Goal: Contribute content: Contribute content

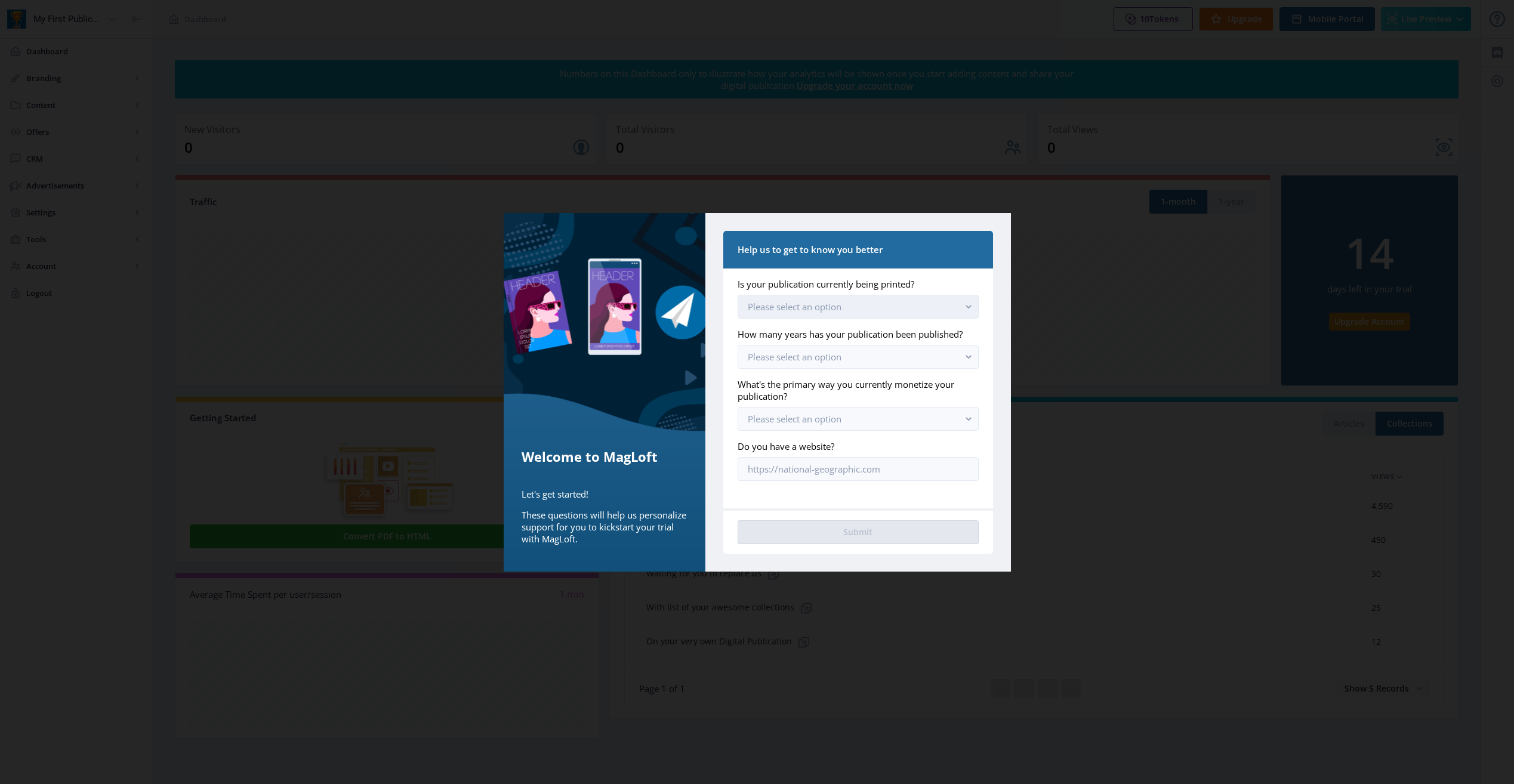
click at [896, 302] on button "Please select an option" at bounding box center [858, 307] width 240 height 24
click at [847, 382] on span "No, we have never printed" at bounding box center [806, 381] width 115 height 15
click at [849, 360] on button "Please select an option" at bounding box center [858, 356] width 240 height 24
click at [853, 387] on nb-option "We are just starting out" at bounding box center [857, 385] width 239 height 23
click at [851, 421] on button "Please select an option" at bounding box center [858, 419] width 240 height 24
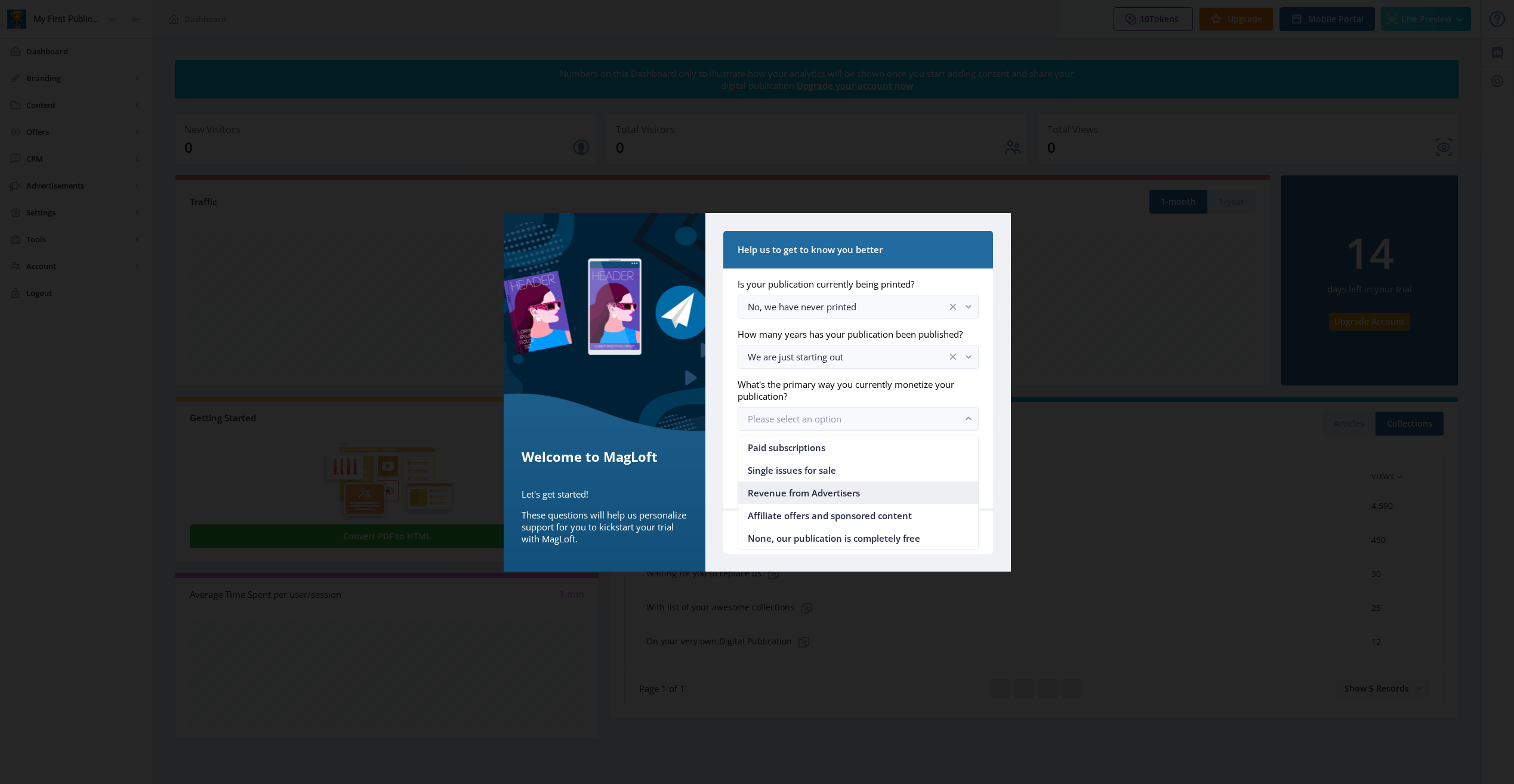
click at [835, 496] on span "Revenue from Advertisers" at bounding box center [804, 493] width 112 height 15
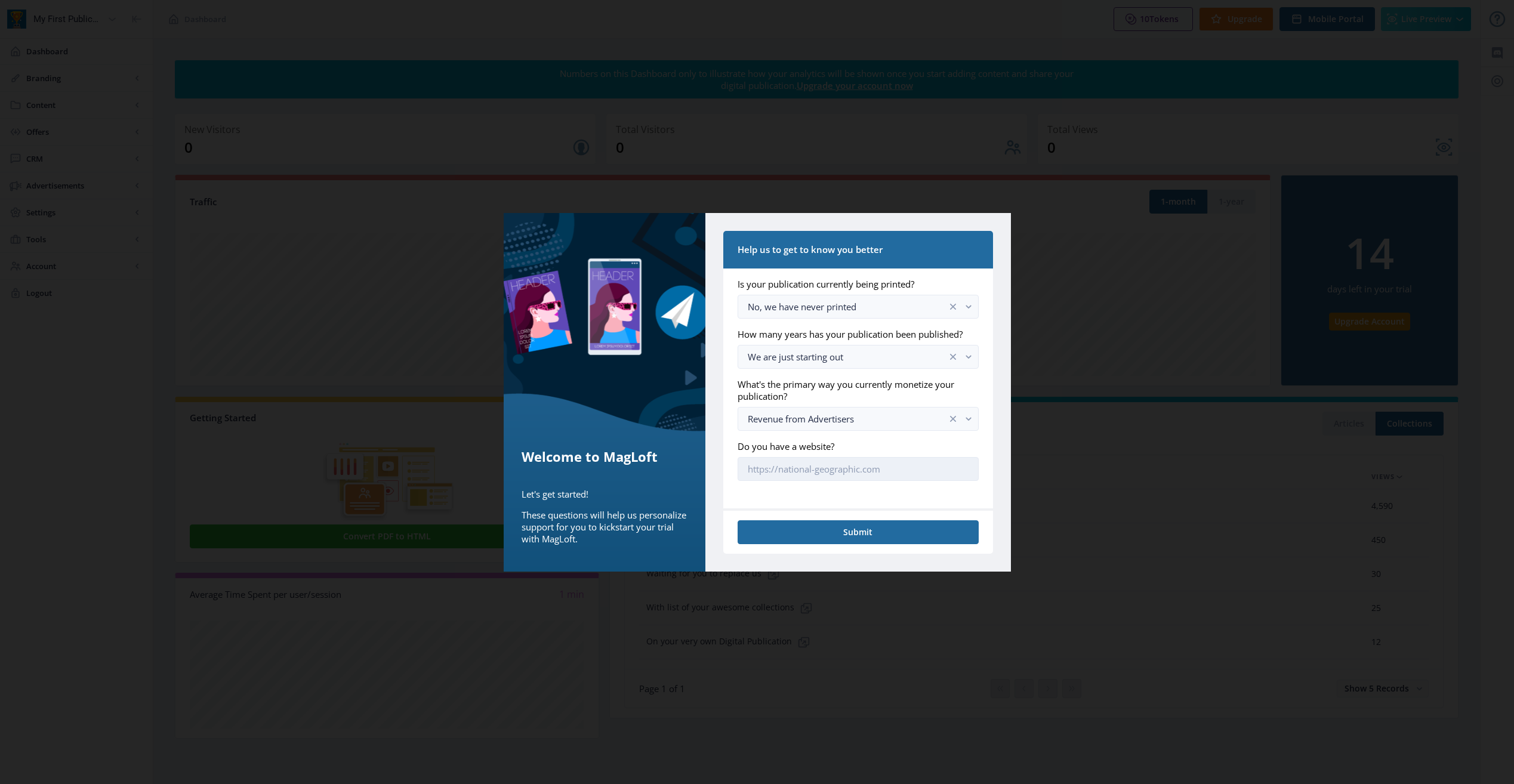
click at [832, 475] on input "Do you have a website?" at bounding box center [858, 469] width 240 height 24
type input "[URL][DOMAIN_NAME]"
click at [827, 540] on button "Submit" at bounding box center [858, 532] width 240 height 24
click at [846, 528] on button "Submit" at bounding box center [858, 532] width 240 height 24
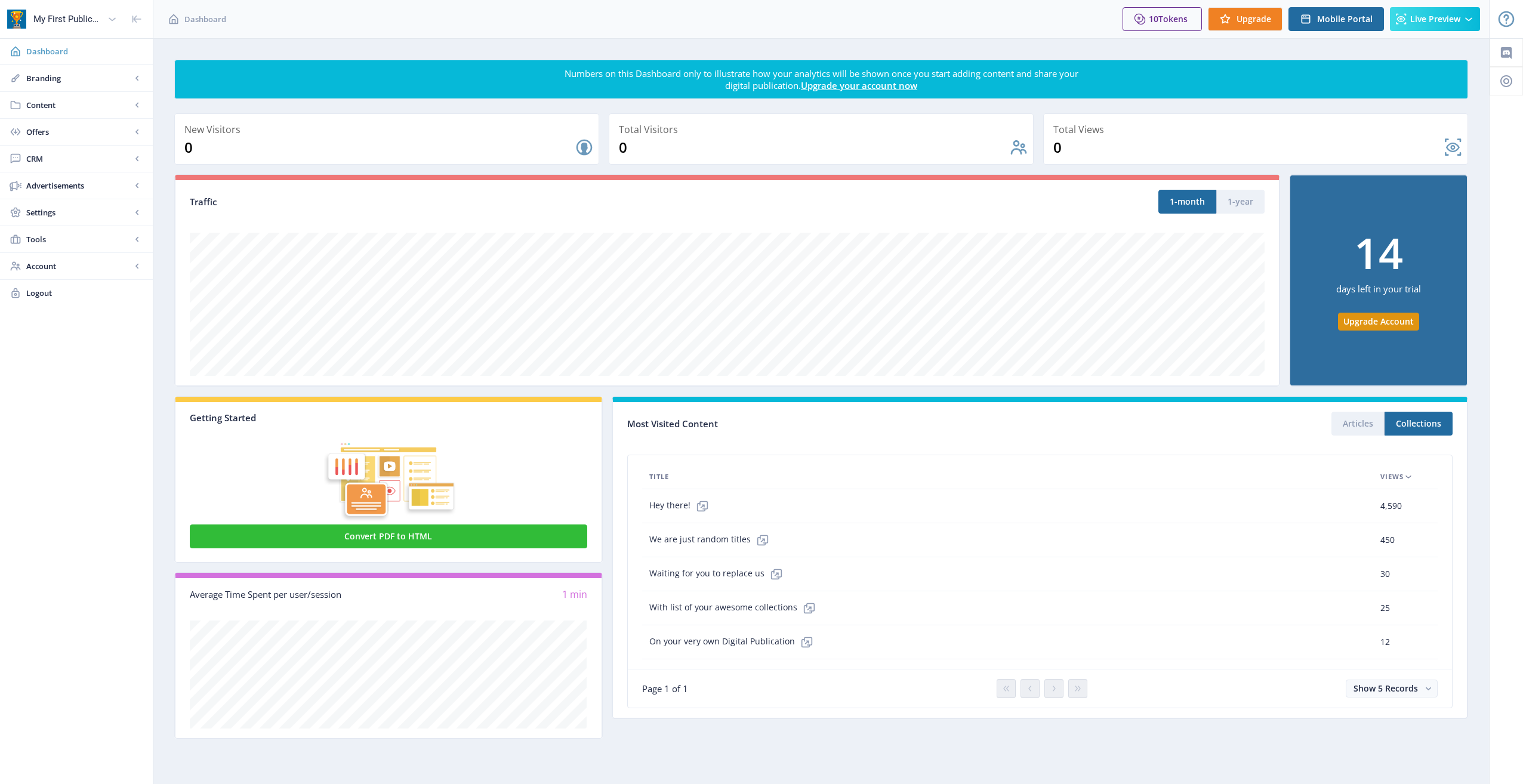
click at [64, 60] on link "Dashboard" at bounding box center [76, 51] width 153 height 27
click at [1429, 18] on span "Live Preview" at bounding box center [1435, 19] width 50 height 9
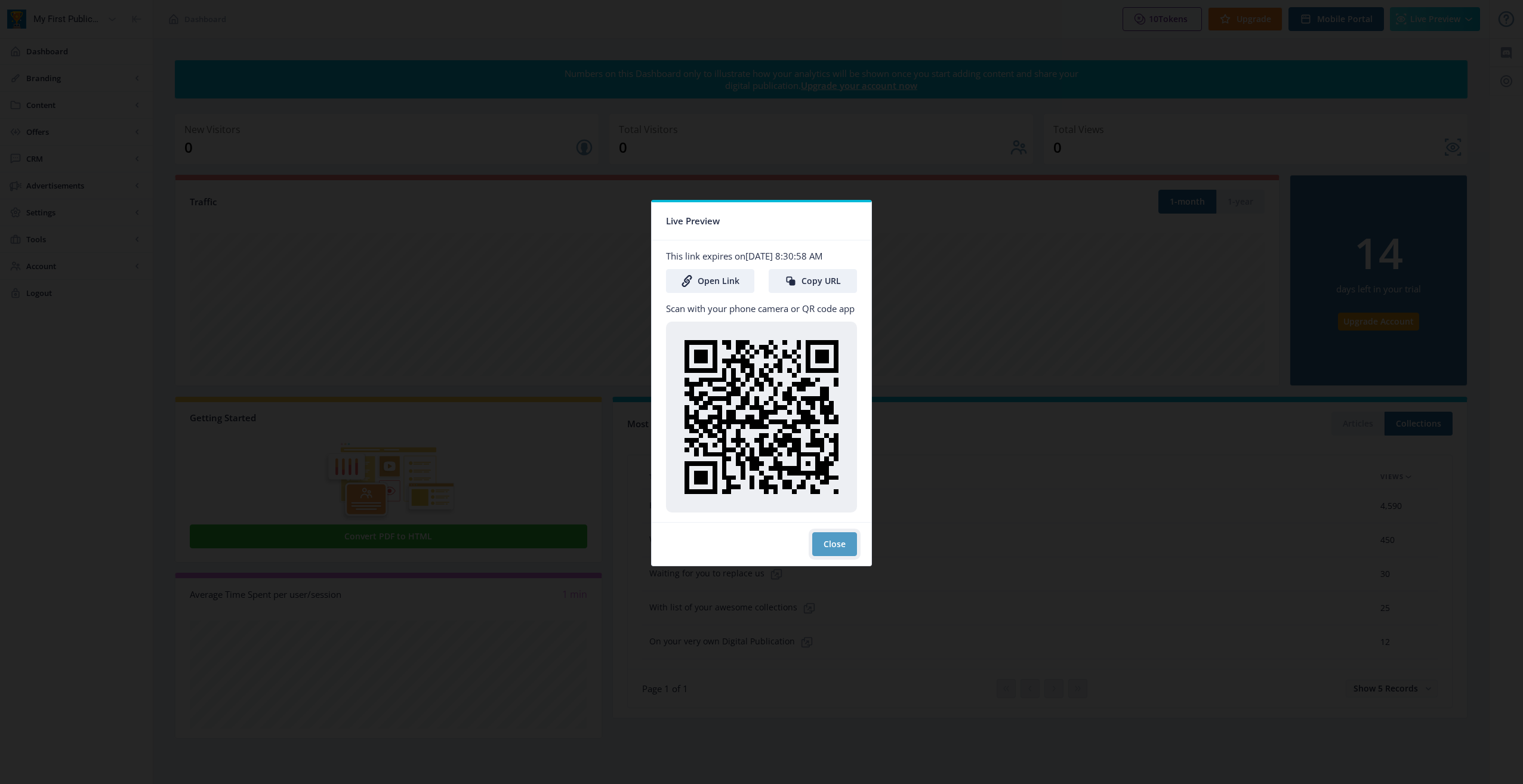
click at [826, 536] on button "Close" at bounding box center [834, 544] width 45 height 24
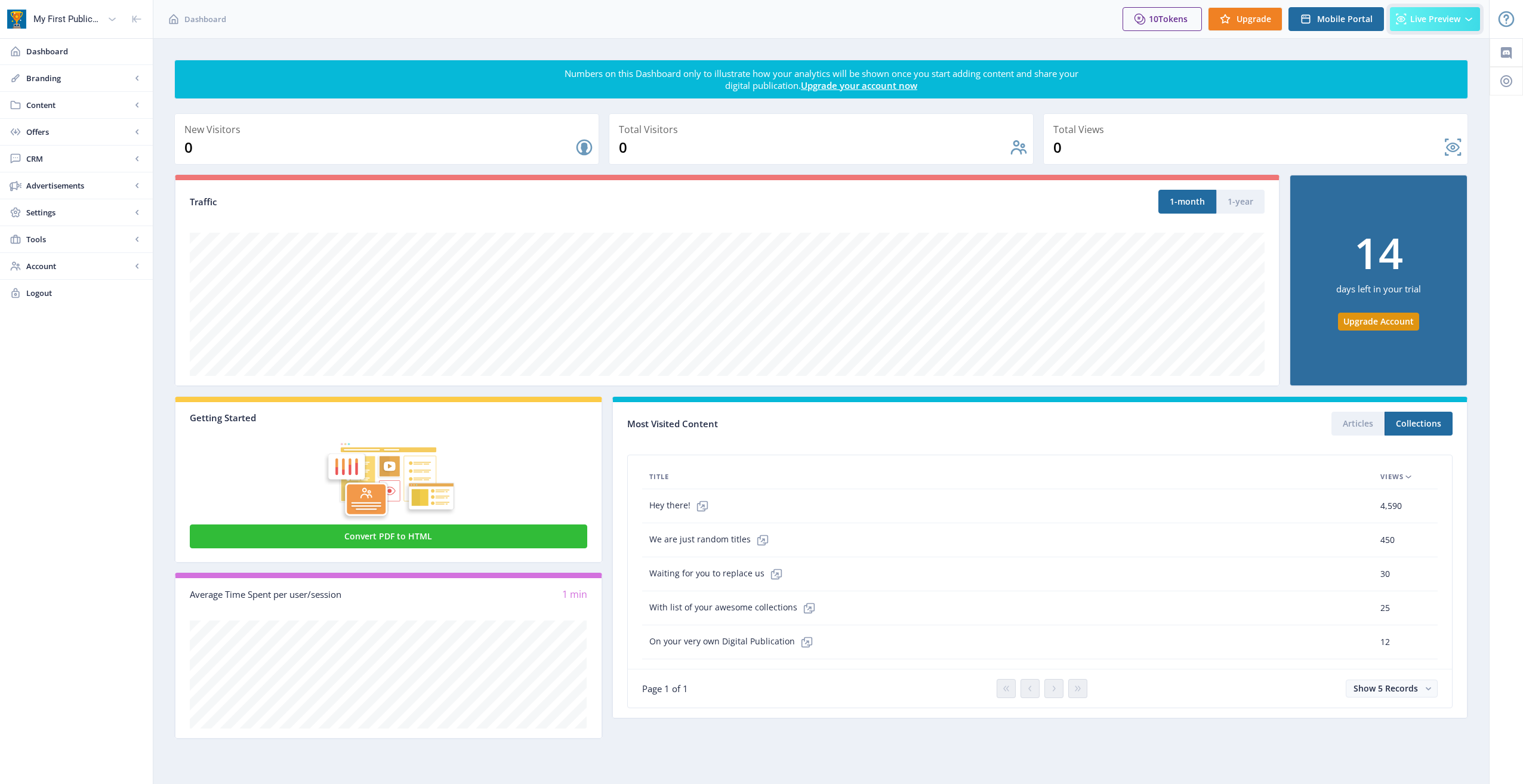
click at [1456, 29] on button "Live Preview" at bounding box center [1435, 19] width 90 height 24
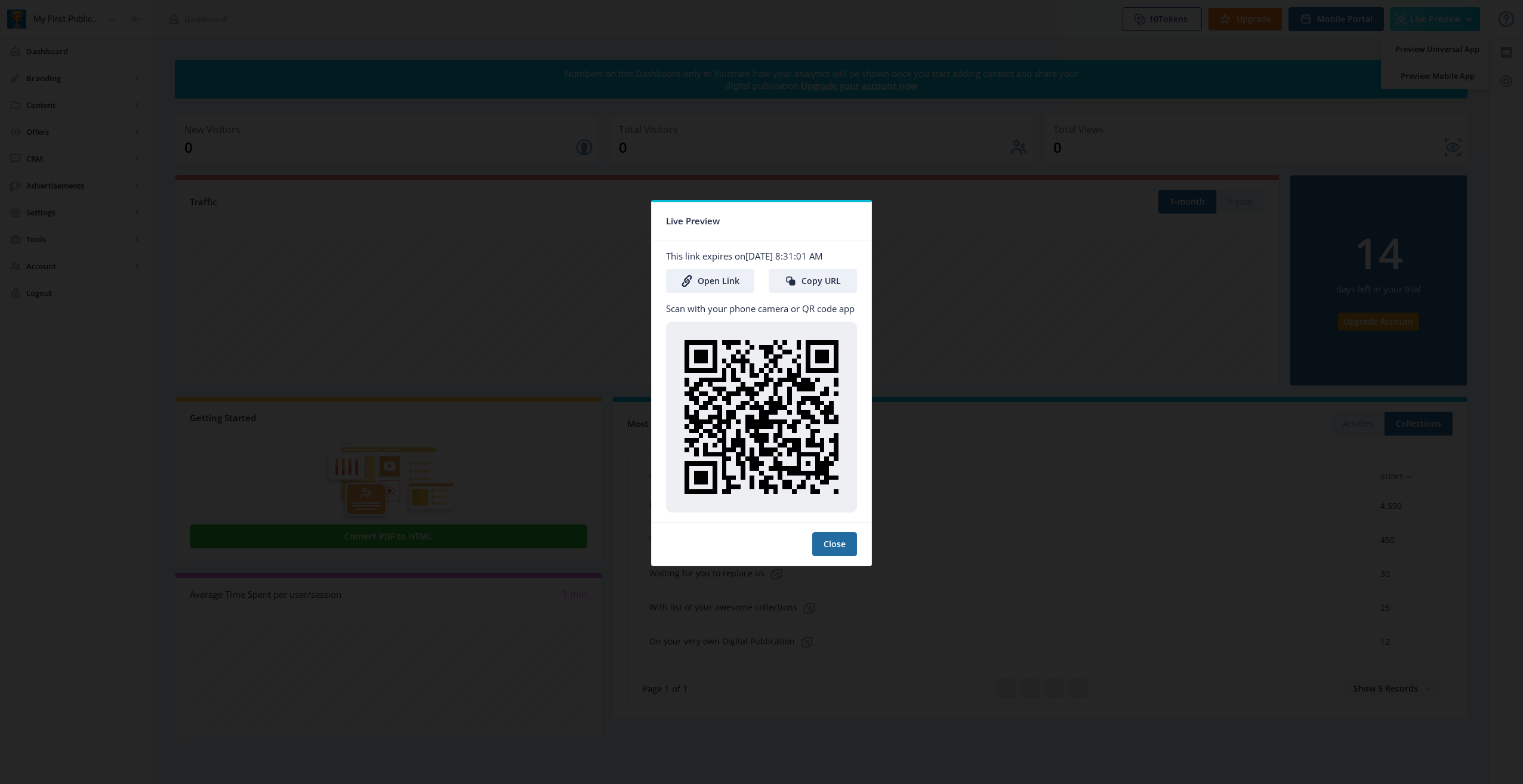
click at [838, 524] on nb-card-footer "Close" at bounding box center [762, 544] width 220 height 44
click at [832, 547] on button "Close" at bounding box center [834, 544] width 45 height 24
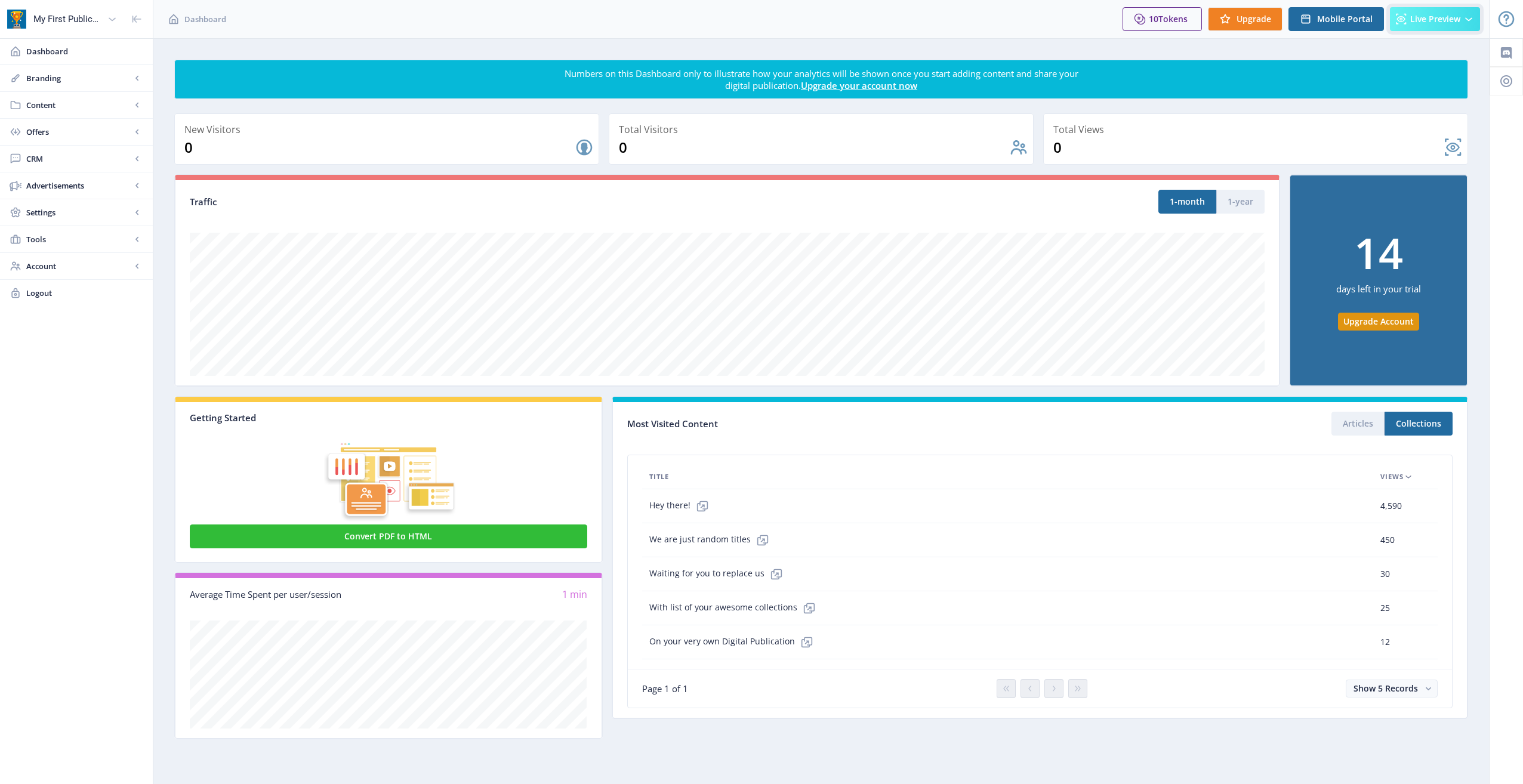
click at [1467, 23] on icon at bounding box center [1468, 18] width 12 height 12
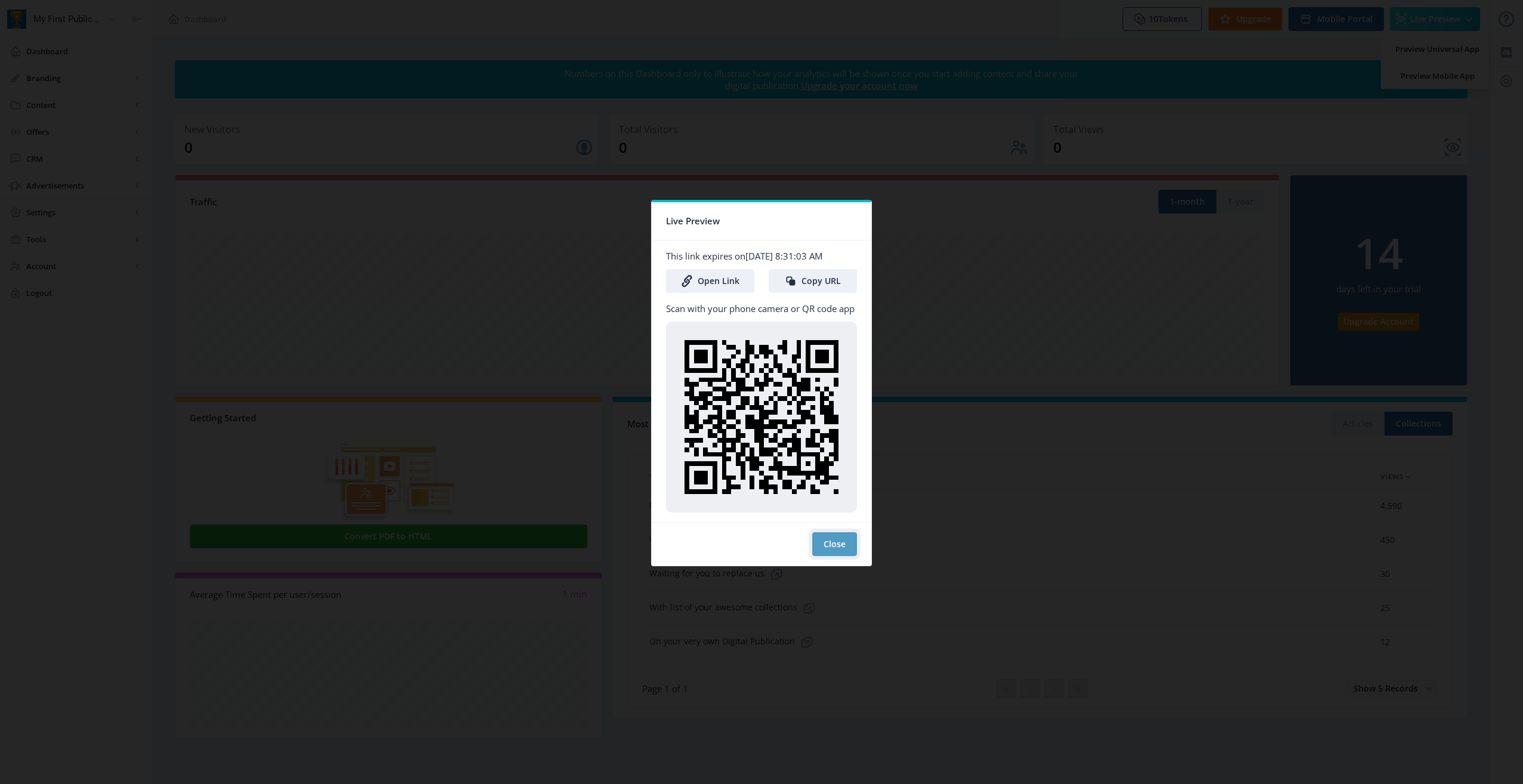
click at [828, 540] on button "Close" at bounding box center [834, 544] width 45 height 24
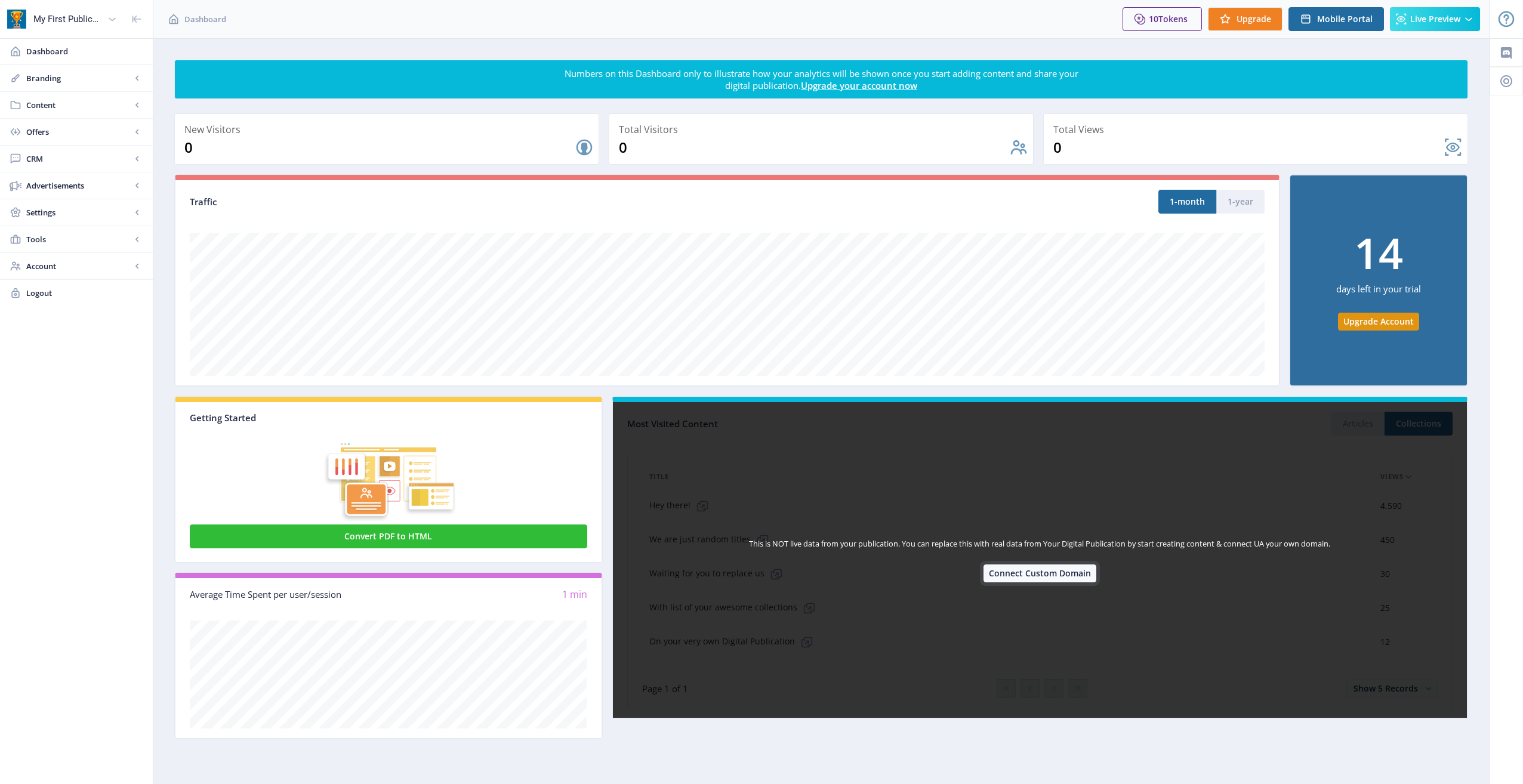
click at [1071, 567] on button "Connect Custom Domain" at bounding box center [1039, 573] width 113 height 18
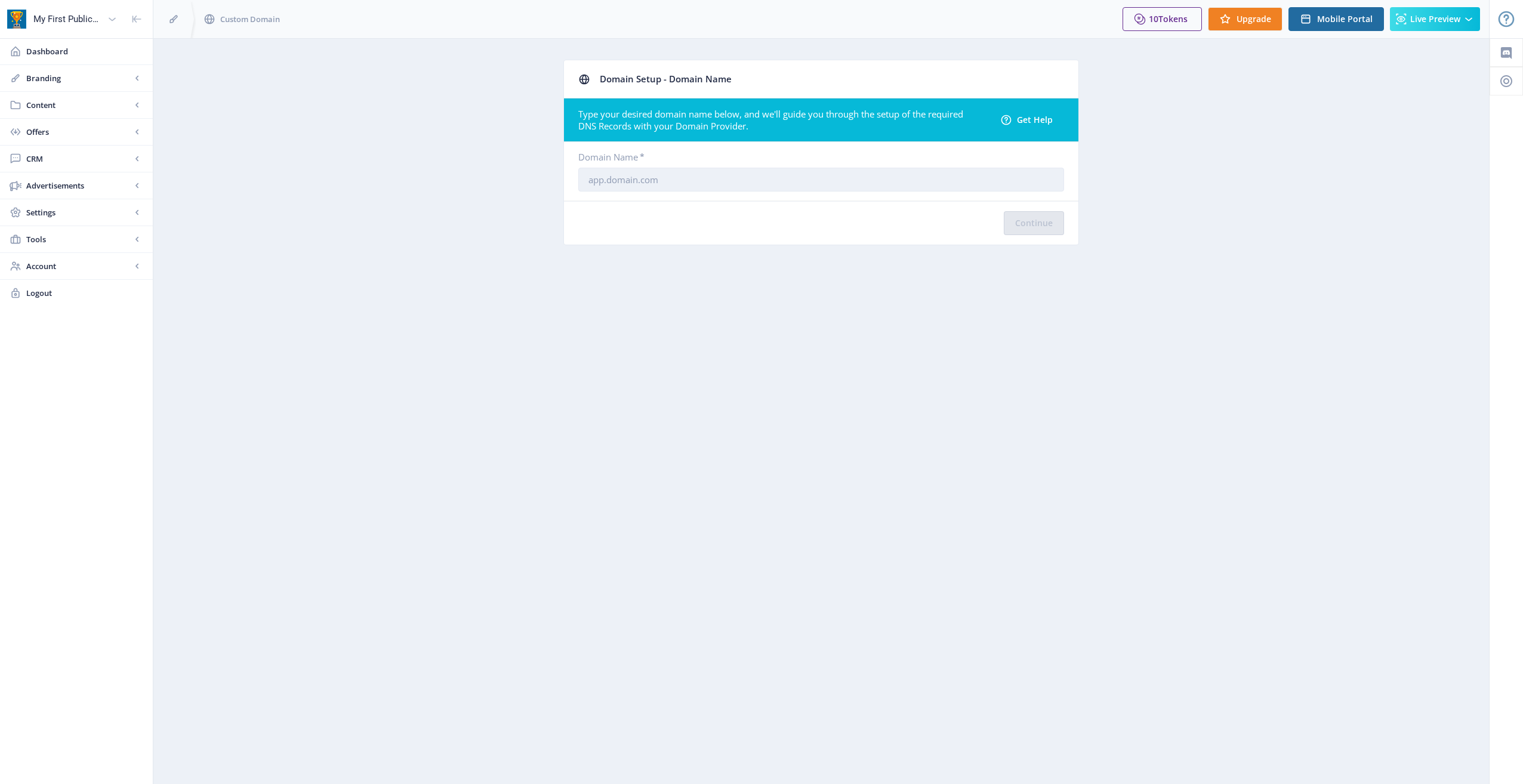
click at [697, 169] on input "text" at bounding box center [821, 180] width 486 height 24
paste input "ec705c2"
type input "ec705c2"
click at [697, 169] on input "ec705c2" at bounding box center [821, 180] width 486 height 24
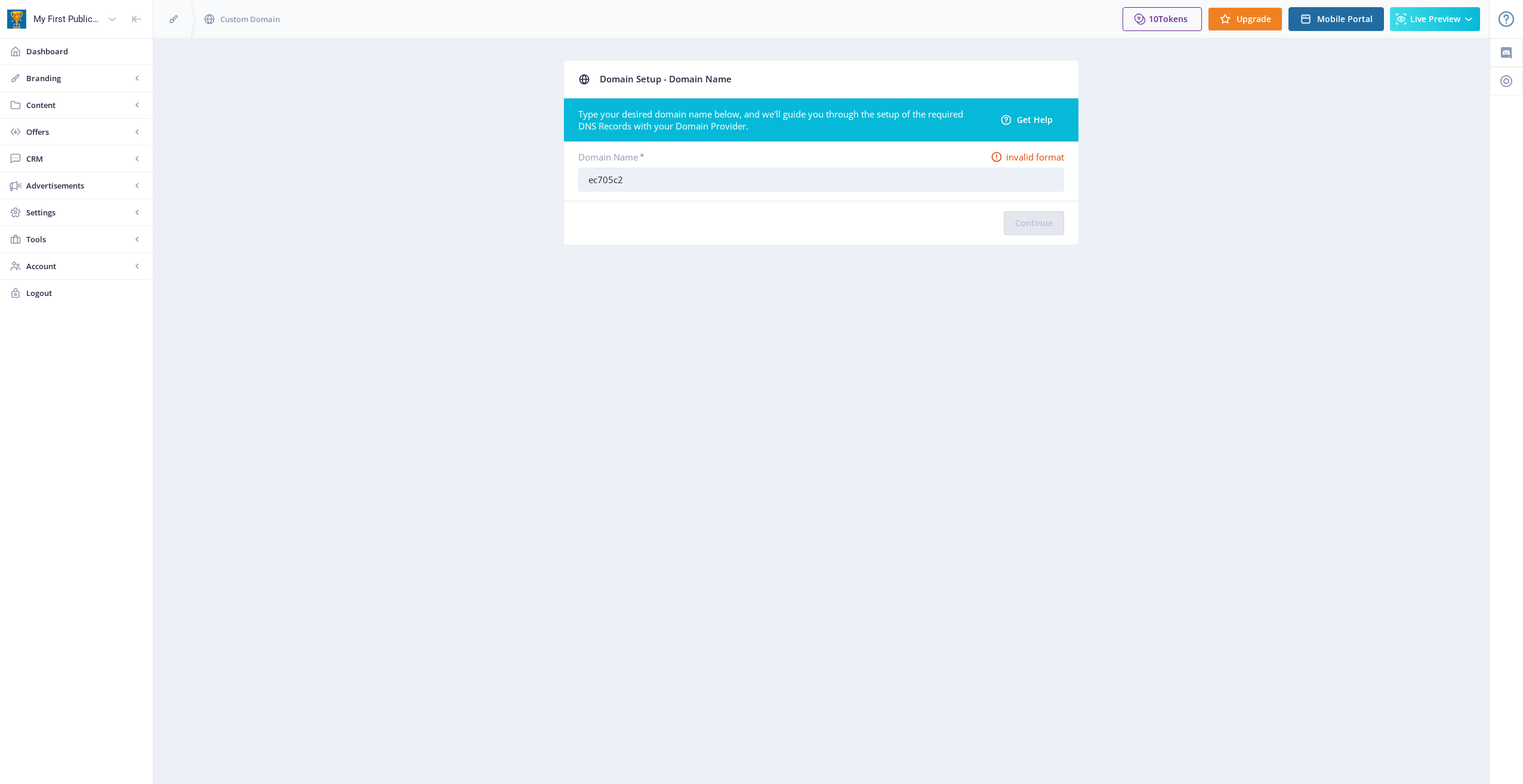
drag, startPoint x: 697, startPoint y: 169, endPoint x: 698, endPoint y: 176, distance: 7.1
click at [698, 170] on input "ec705c2" at bounding box center [821, 180] width 486 height 24
click at [617, 194] on div "Domain Name * required" at bounding box center [820, 170] width 514 height 60
click at [616, 179] on input "text" at bounding box center [821, 180] width 486 height 24
click at [617, 172] on input "www" at bounding box center [821, 180] width 486 height 24
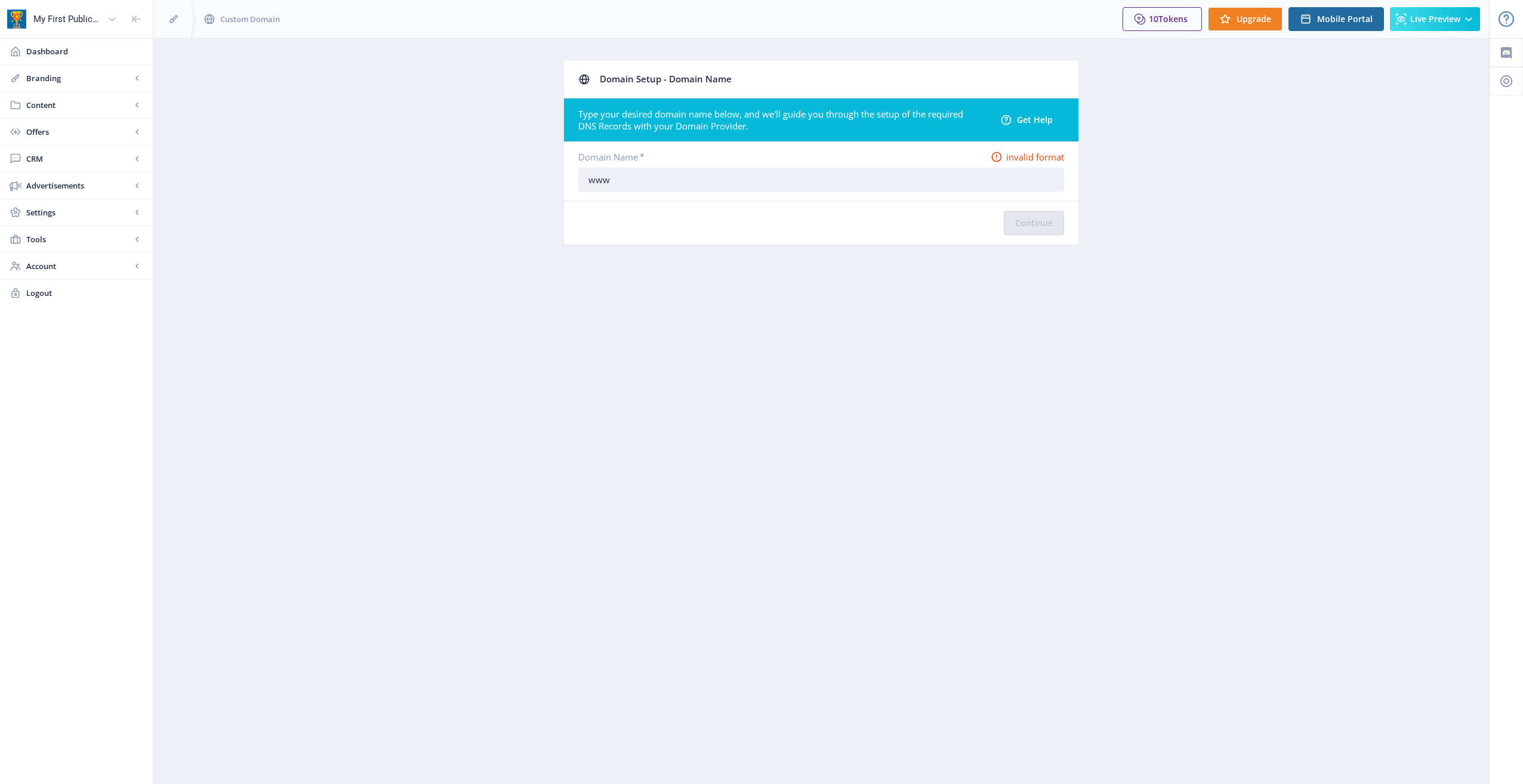
click at [617, 172] on input "www" at bounding box center [821, 180] width 486 height 24
paste input "[URL][DOMAIN_NAME]"
click at [994, 180] on input "[URL][DOMAIN_NAME]" at bounding box center [821, 180] width 486 height 24
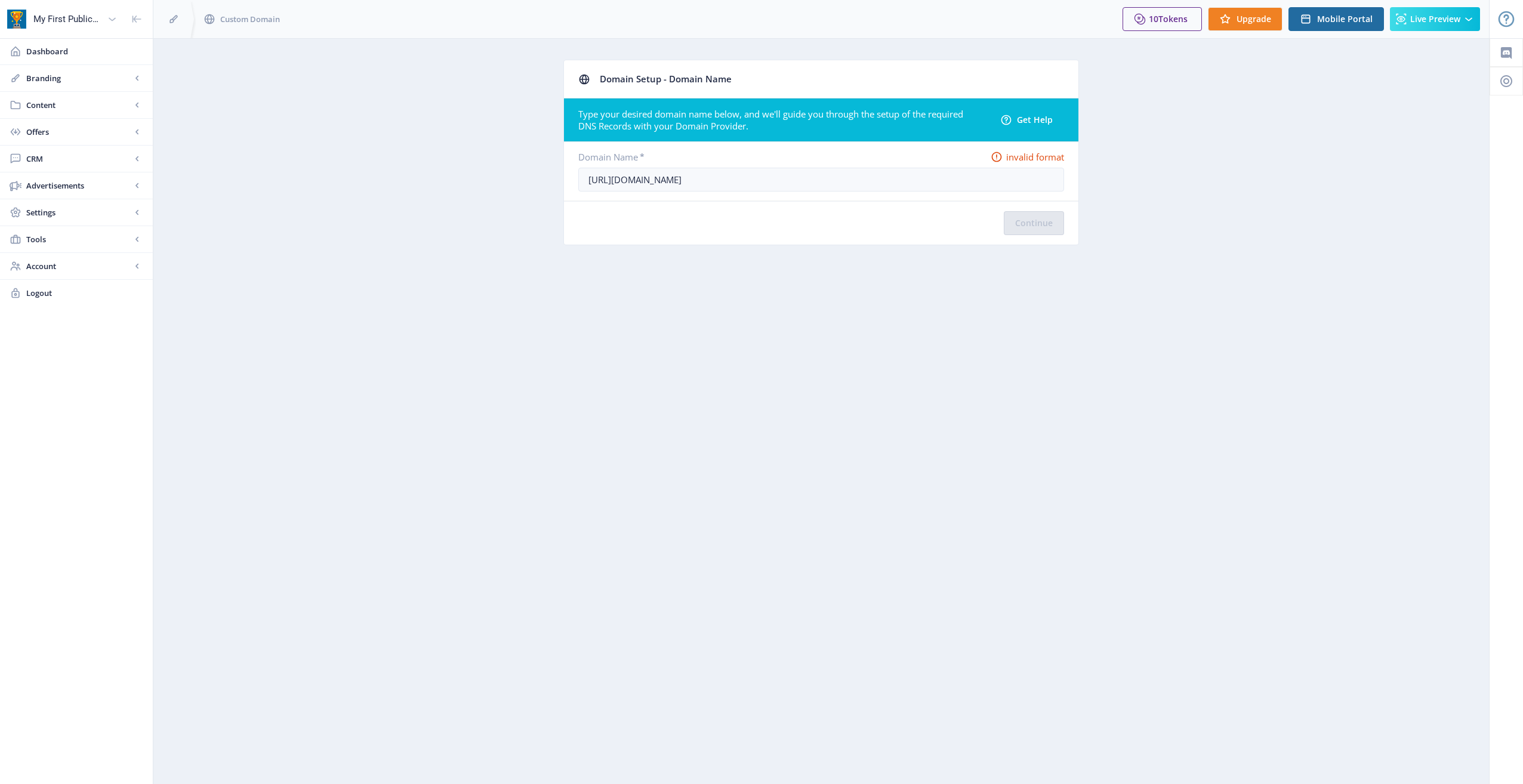
click at [835, 373] on nb-layout-column "Domain Setup - Domain Name Type your desired domain name below, and we'll guide…" at bounding box center [821, 411] width 1337 height 746
drag, startPoint x: 615, startPoint y: 180, endPoint x: 524, endPoint y: 172, distance: 91.4
click at [524, 172] on app-branding-domain "Domain Setup - Domain Name Type your desired domain name below, and we'll guide…" at bounding box center [821, 161] width 1294 height 203
type input "[DOMAIN_NAME]"
click at [1057, 215] on button "Continue" at bounding box center [1034, 223] width 60 height 24
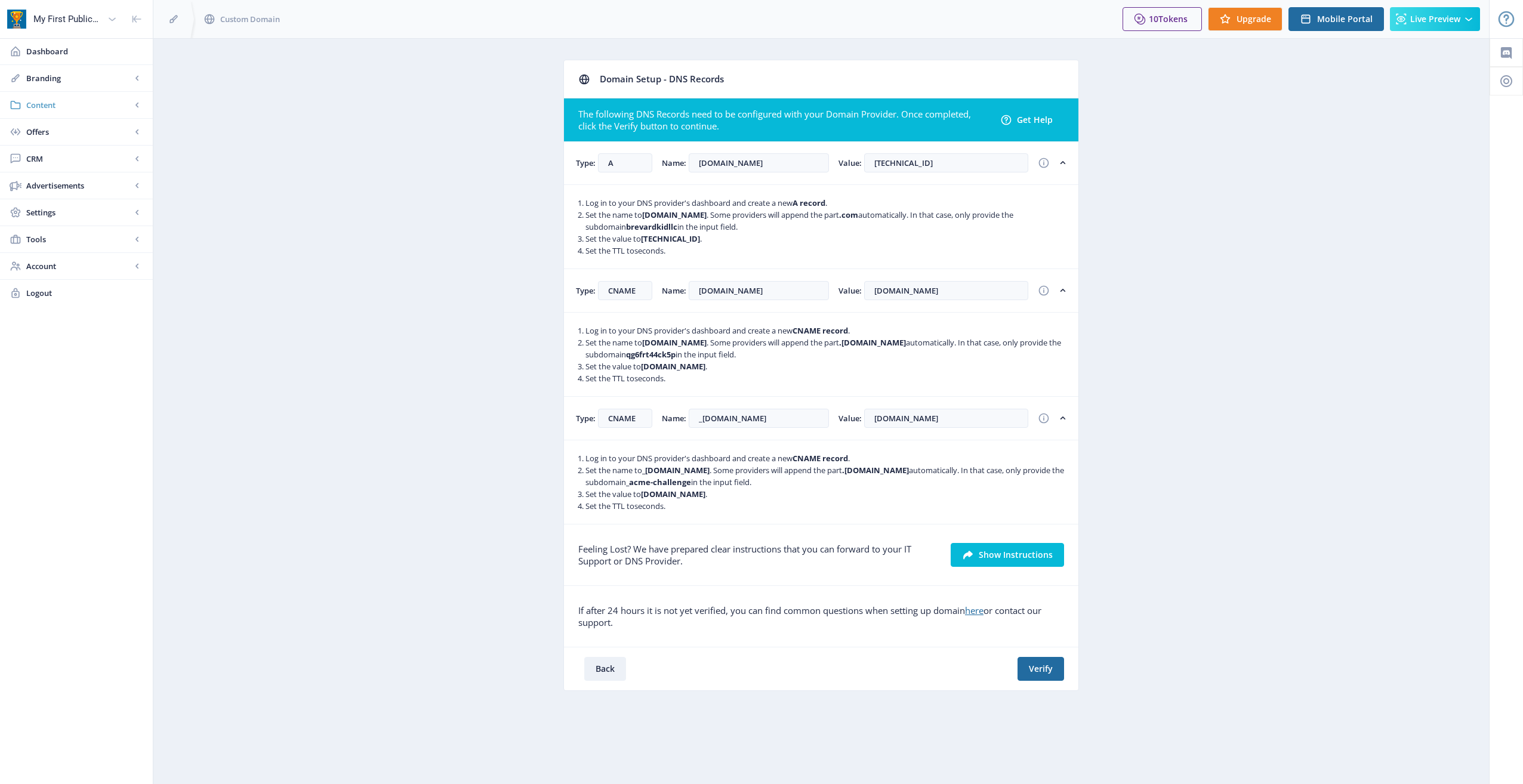
click at [32, 114] on link "Content" at bounding box center [76, 104] width 153 height 27
click at [32, 129] on icon at bounding box center [29, 132] width 5 height 7
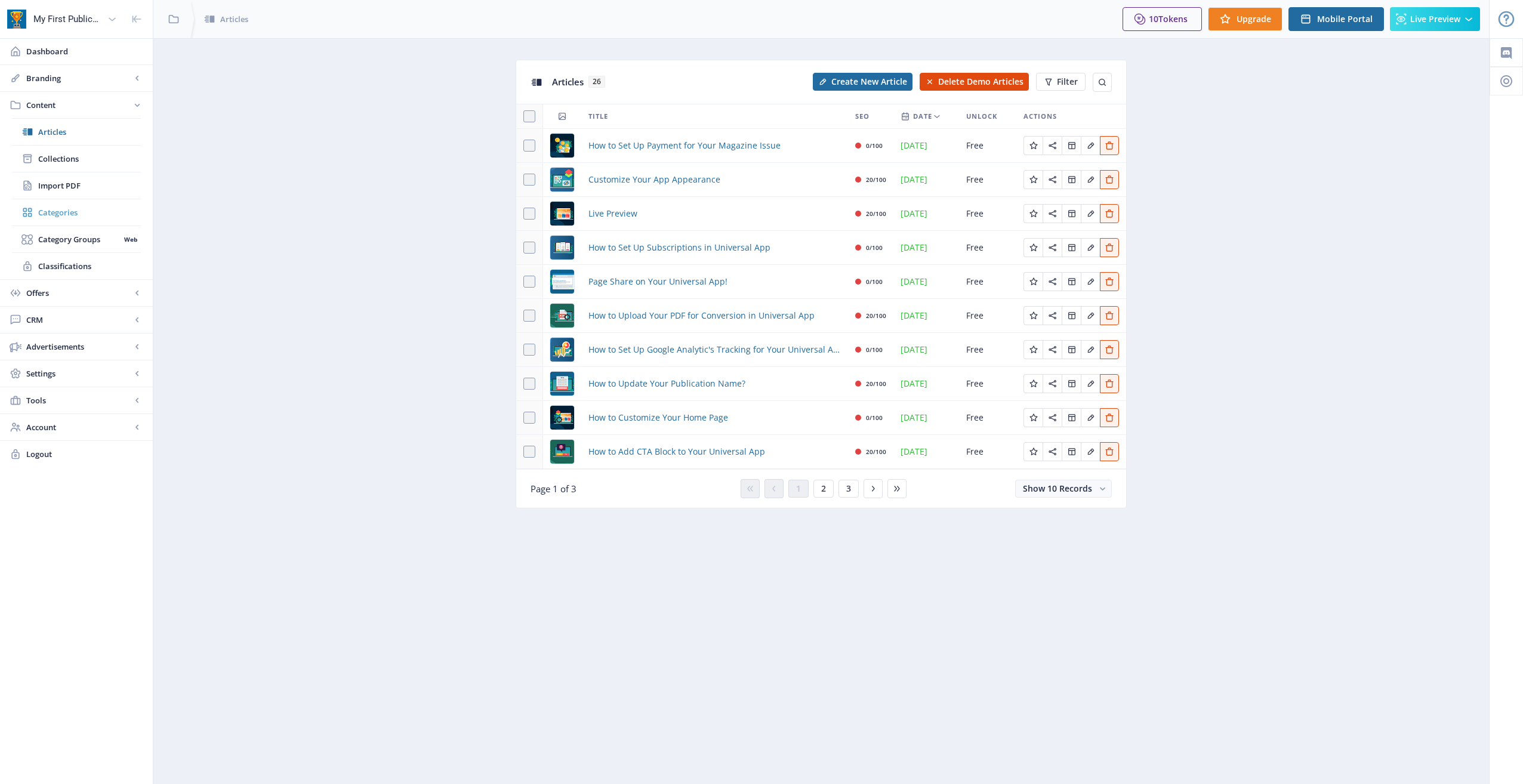
click at [92, 214] on span "Categories" at bounding box center [90, 212] width 103 height 12
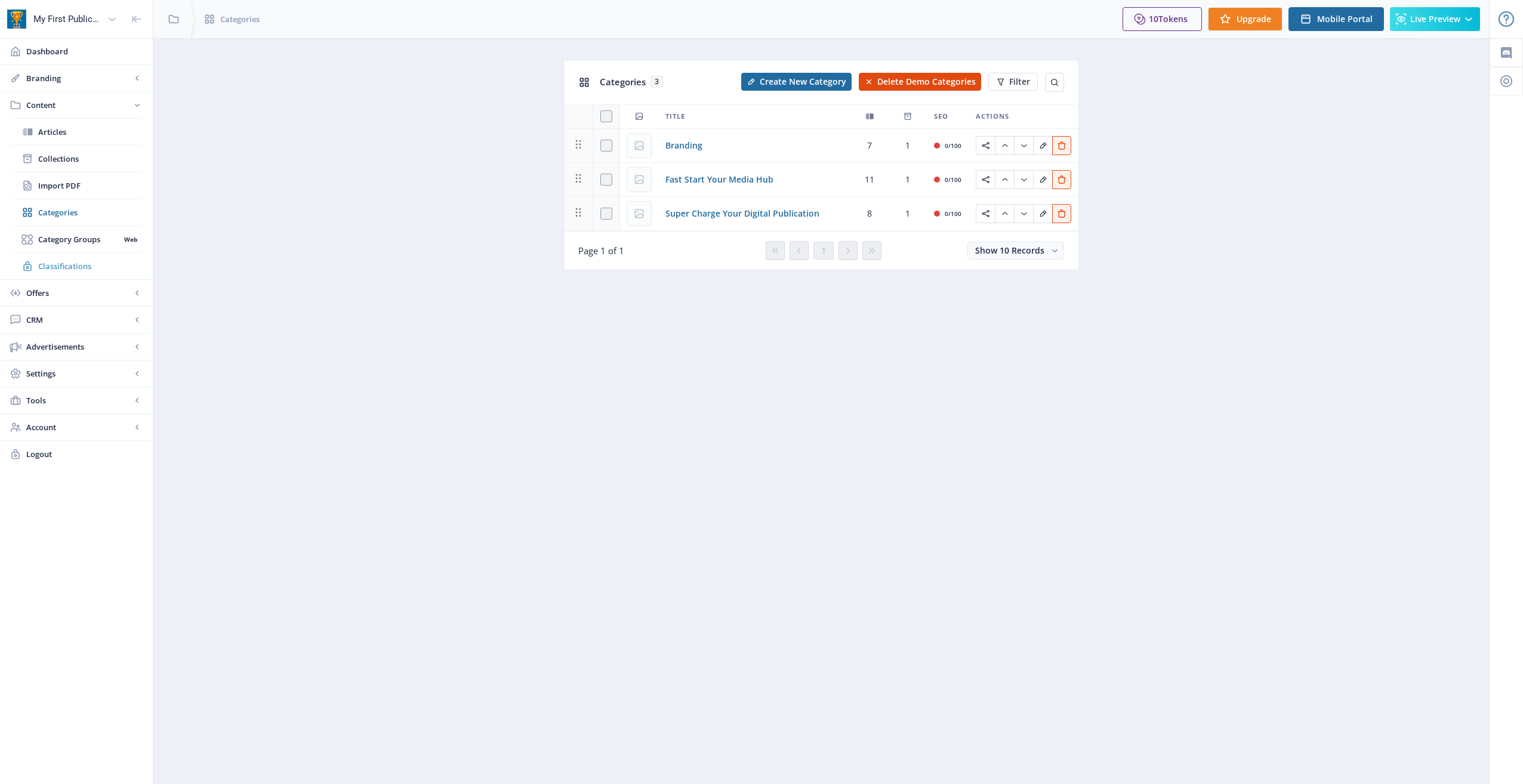
click at [90, 259] on link "Classifications" at bounding box center [76, 266] width 129 height 27
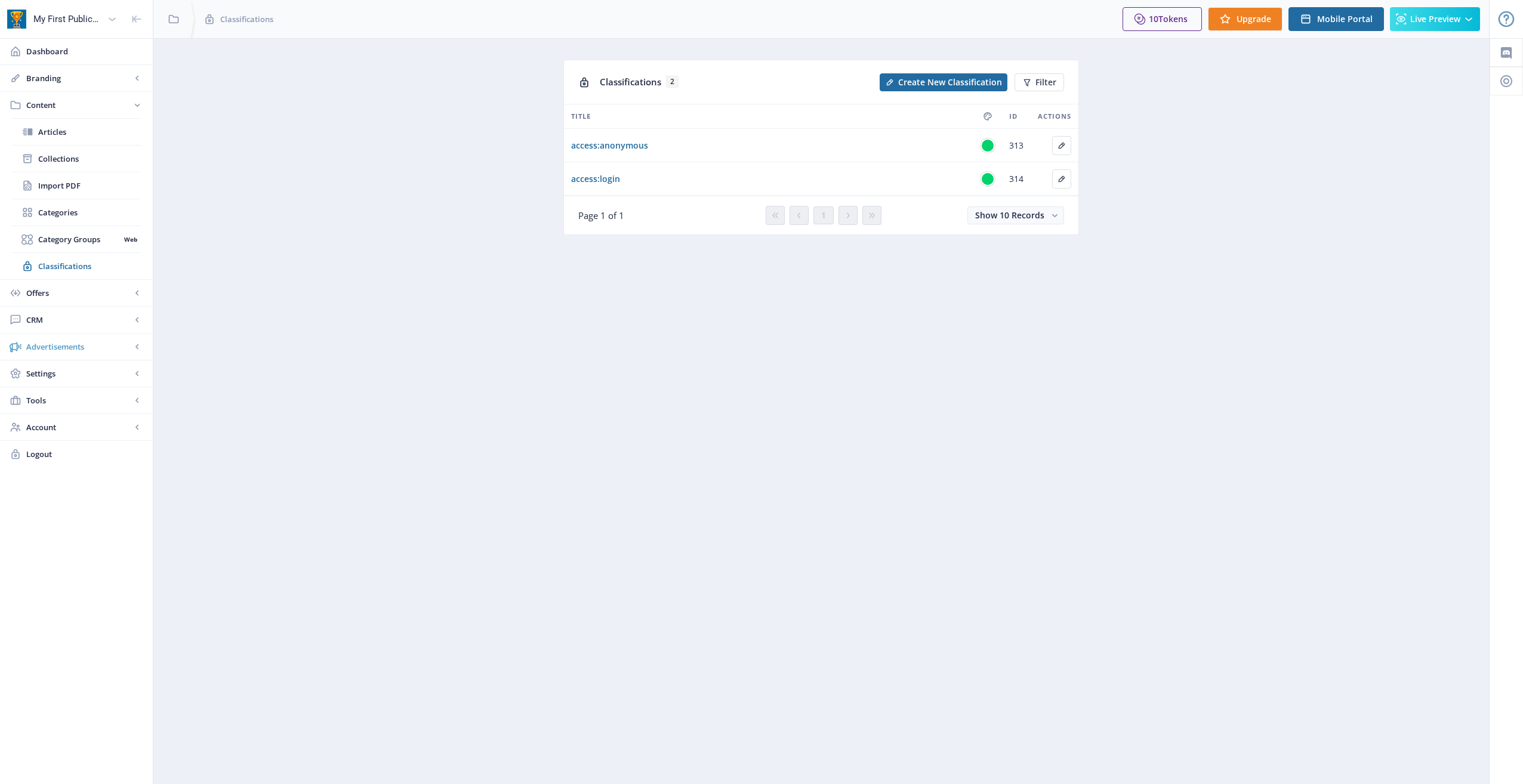
click at [82, 354] on link "Advertisements" at bounding box center [76, 346] width 153 height 27
click at [66, 210] on span "Ad Manager" at bounding box center [79, 212] width 82 height 12
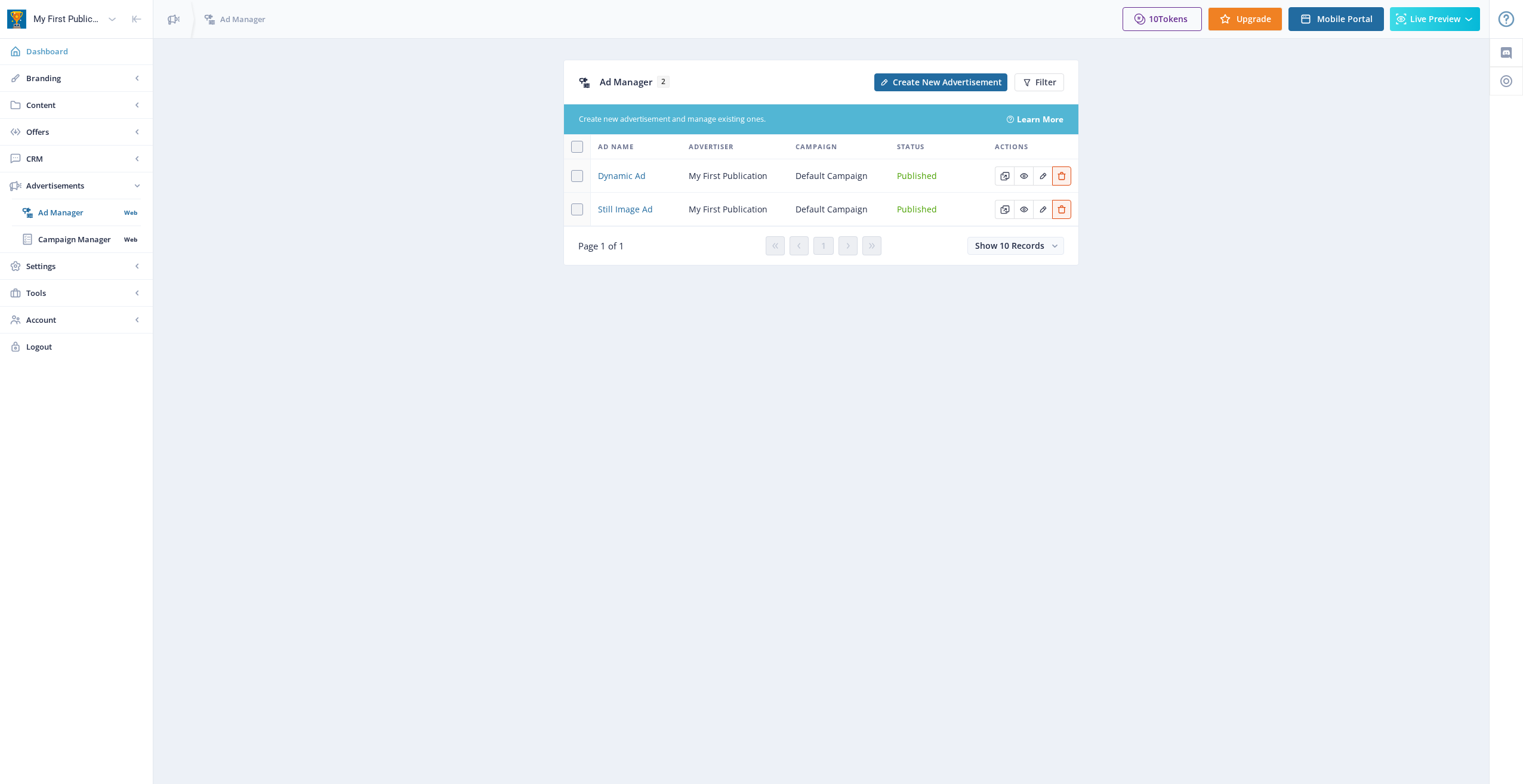
click at [41, 50] on span "Dashboard" at bounding box center [85, 50] width 117 height 12
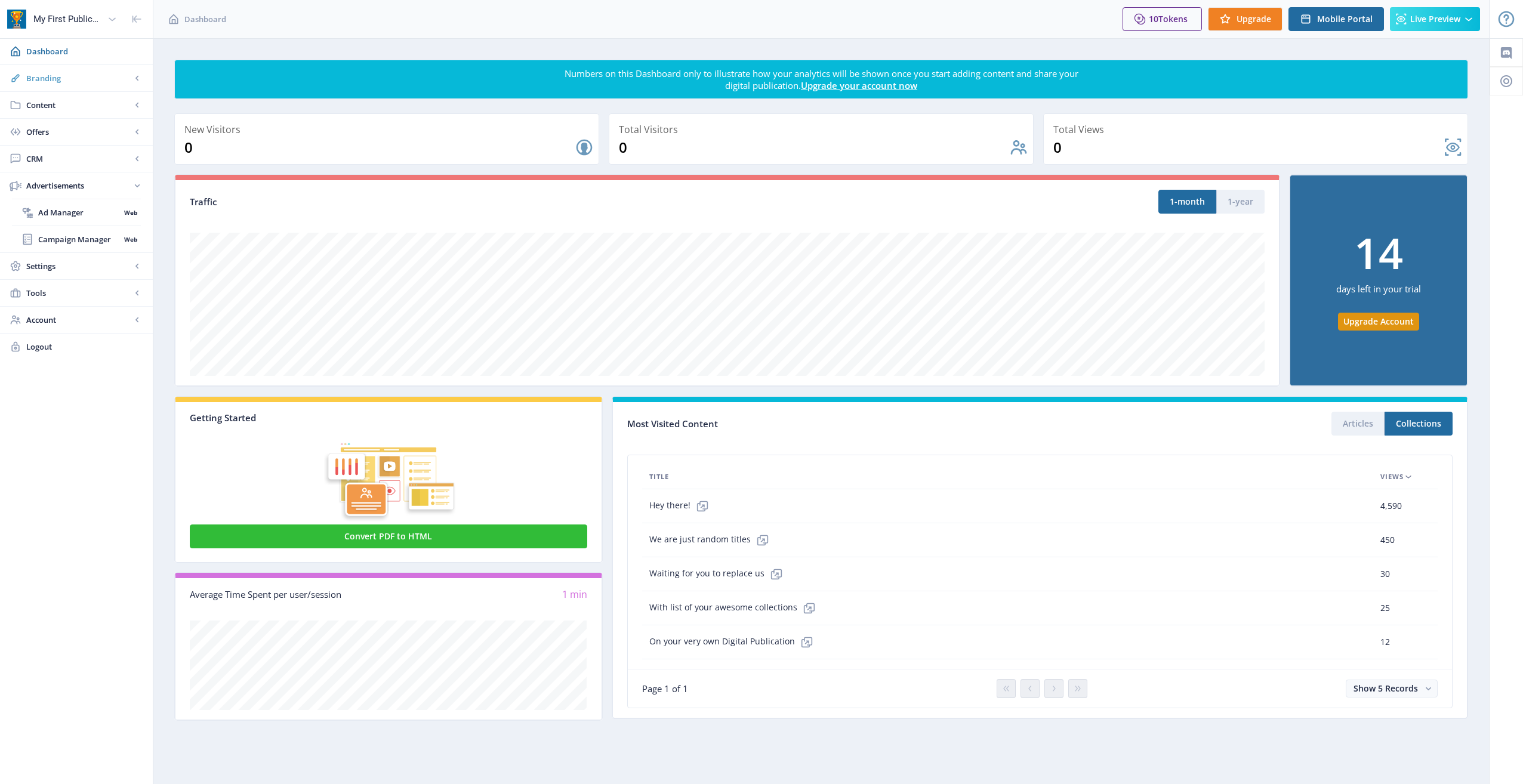
click at [49, 74] on span "Branding" at bounding box center [79, 78] width 105 height 12
click at [59, 113] on link "App" at bounding box center [76, 104] width 129 height 27
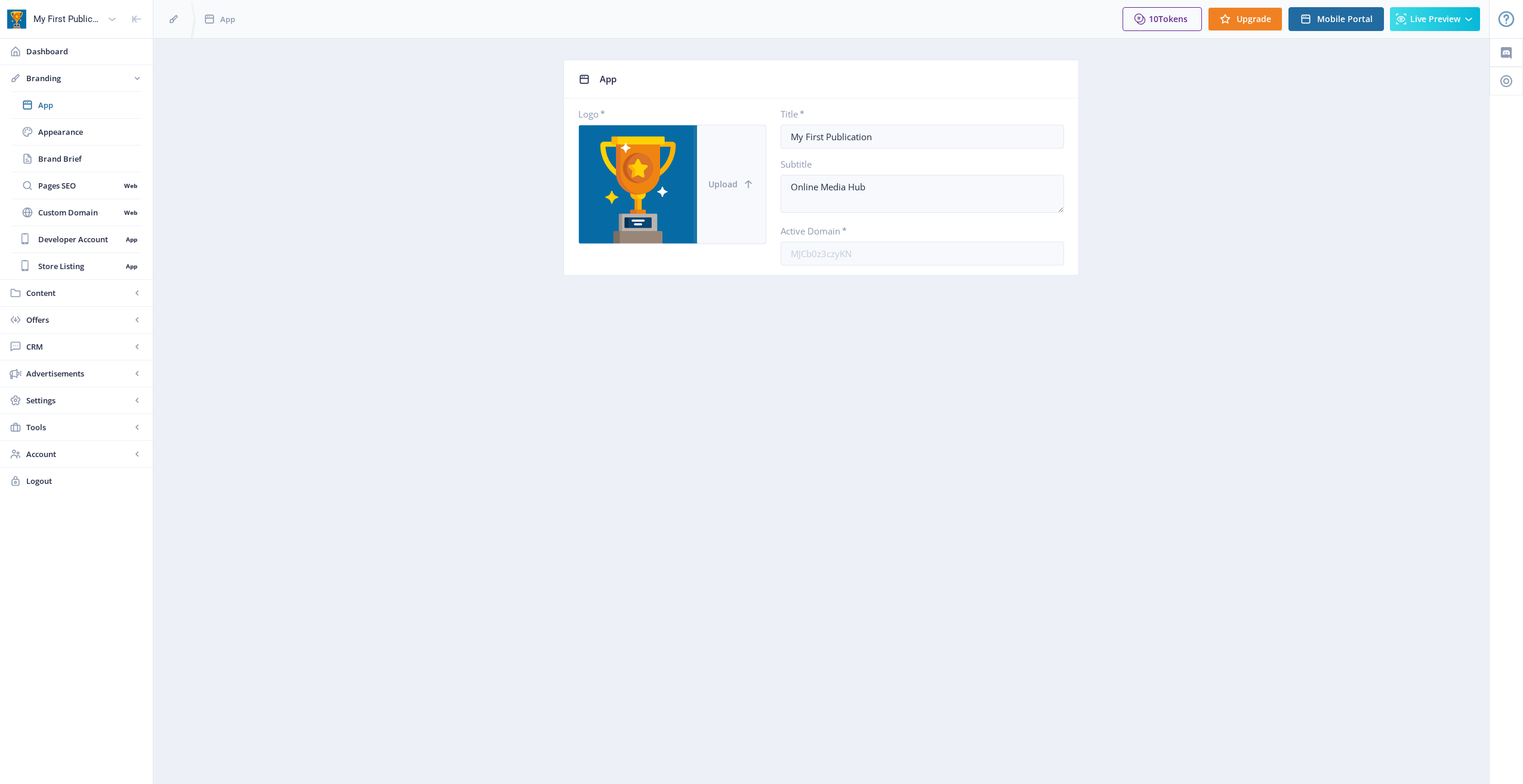
click at [745, 187] on icon at bounding box center [748, 184] width 12 height 12
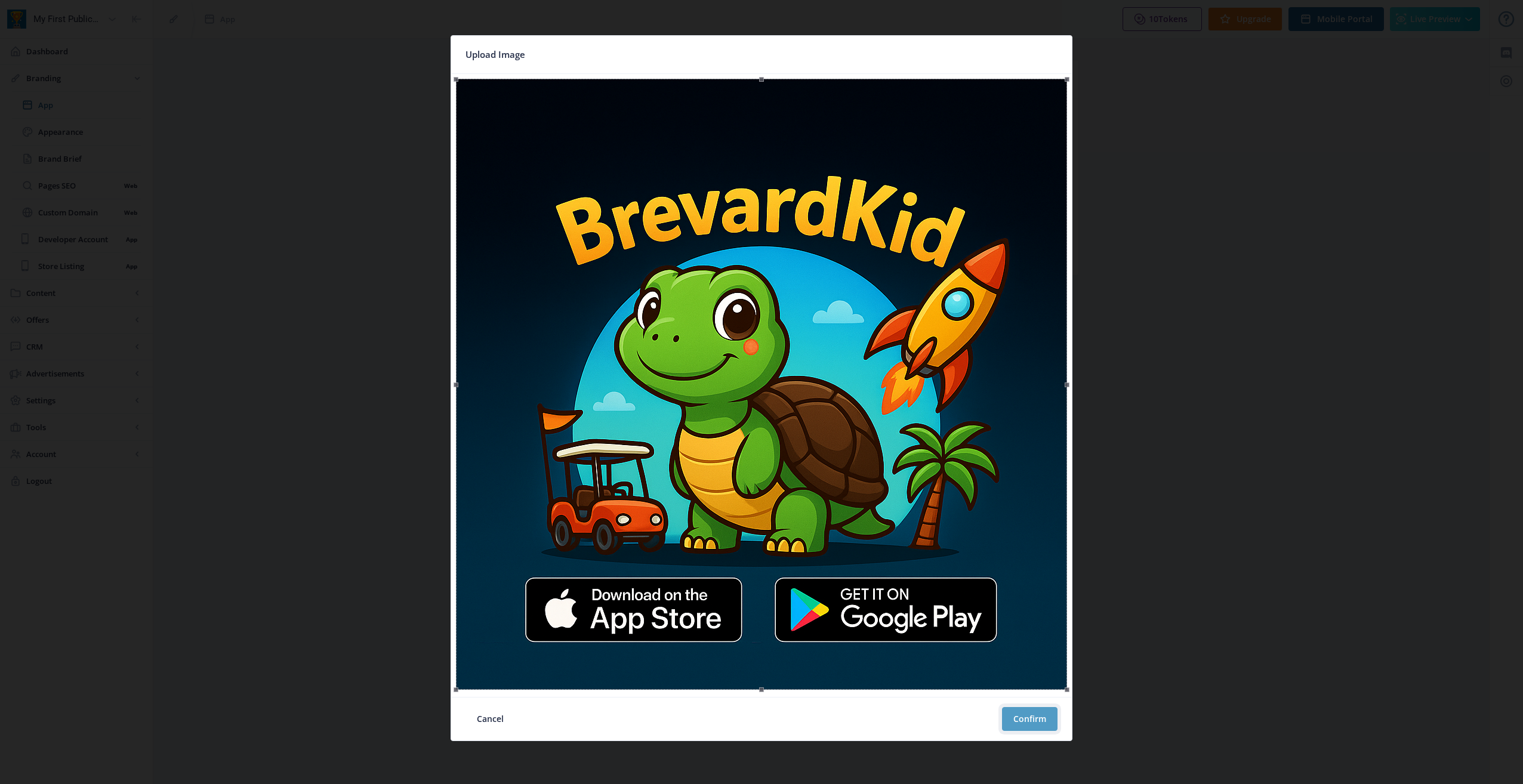
click at [1021, 724] on button "Confirm" at bounding box center [1029, 719] width 56 height 24
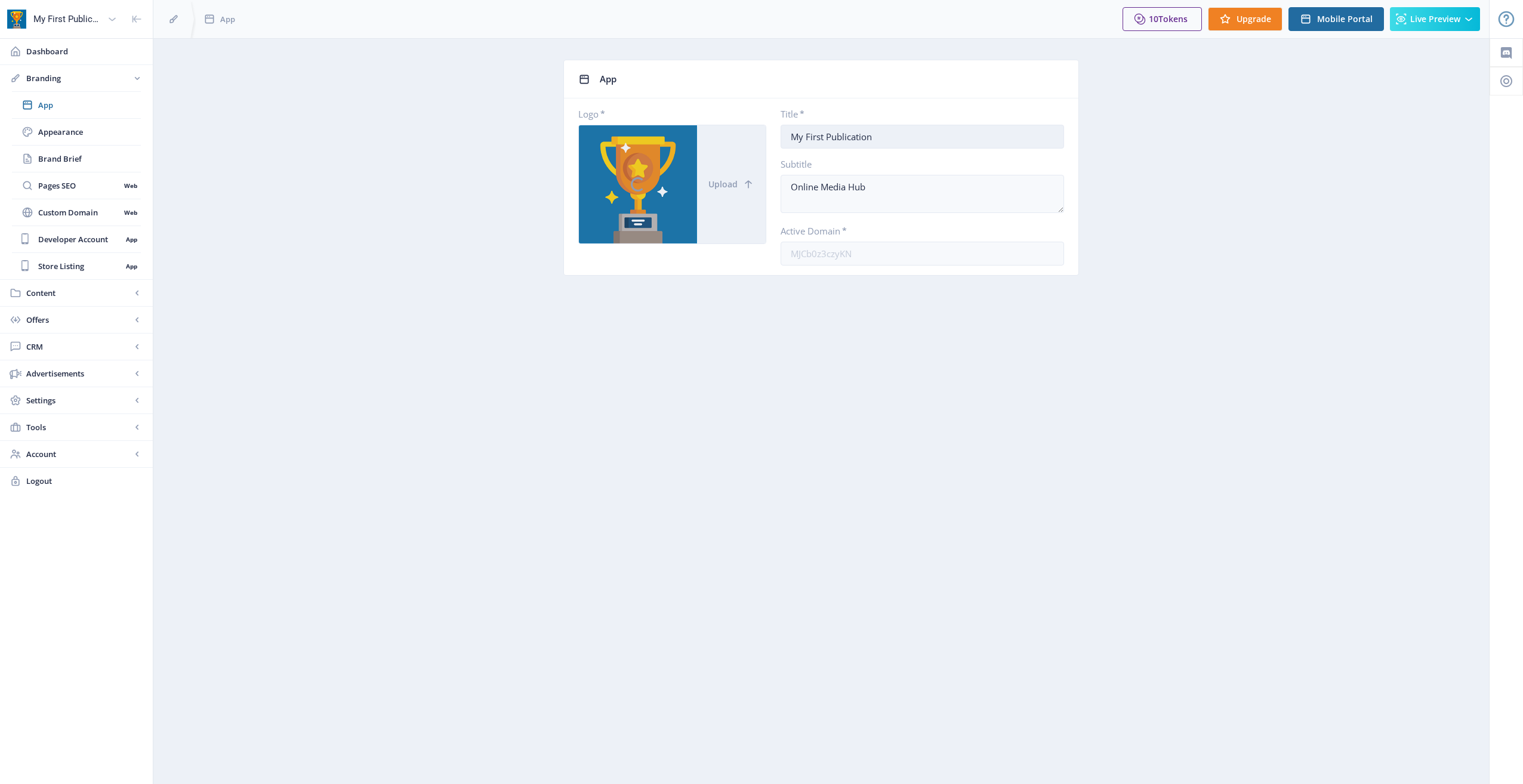
click at [868, 132] on input "My First Publication" at bounding box center [922, 136] width 283 height 24
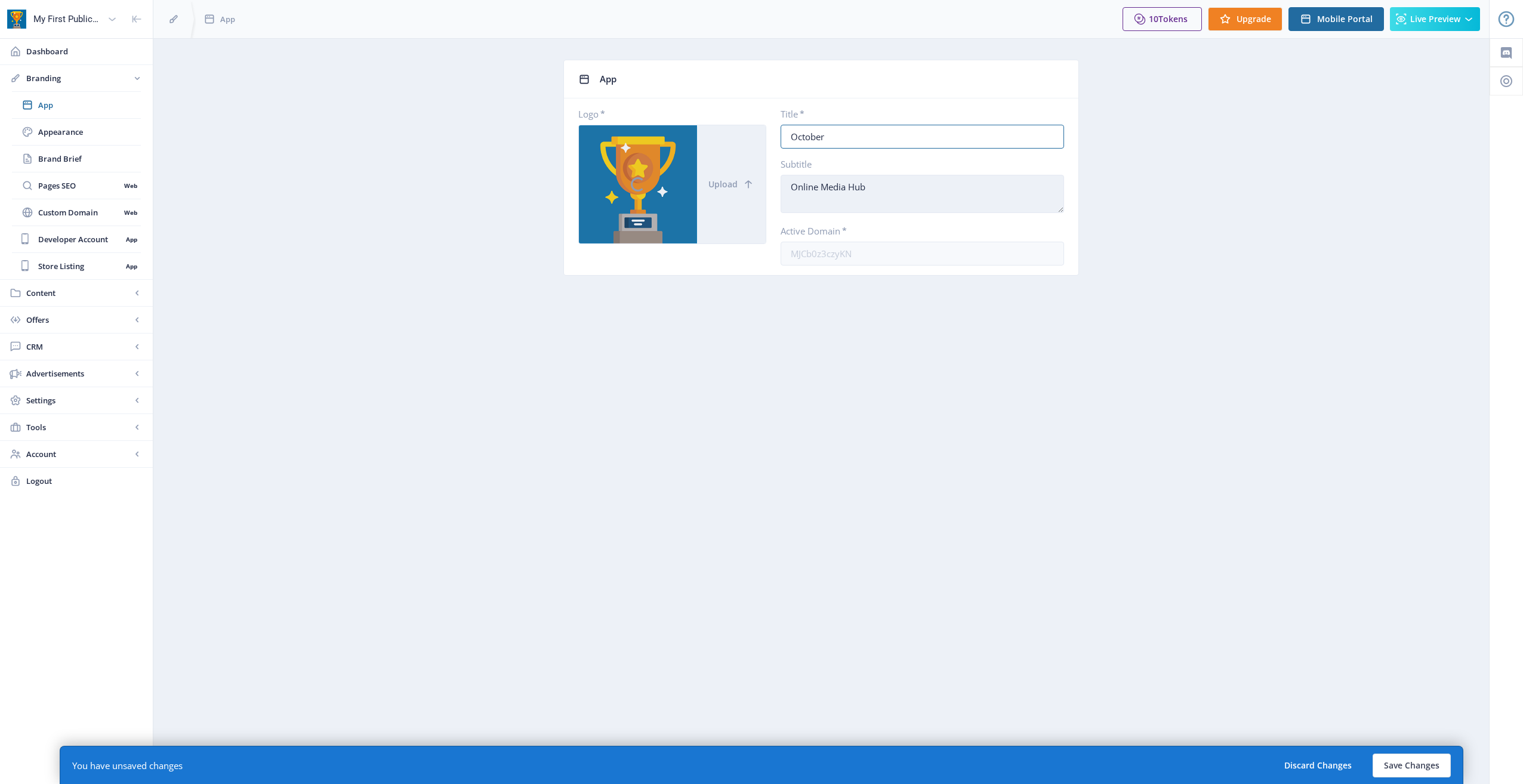
type input "October"
click at [882, 186] on textarea "Online Media Hub" at bounding box center [922, 194] width 283 height 38
click at [881, 191] on textarea "Online Media Hub" at bounding box center [922, 194] width 283 height 38
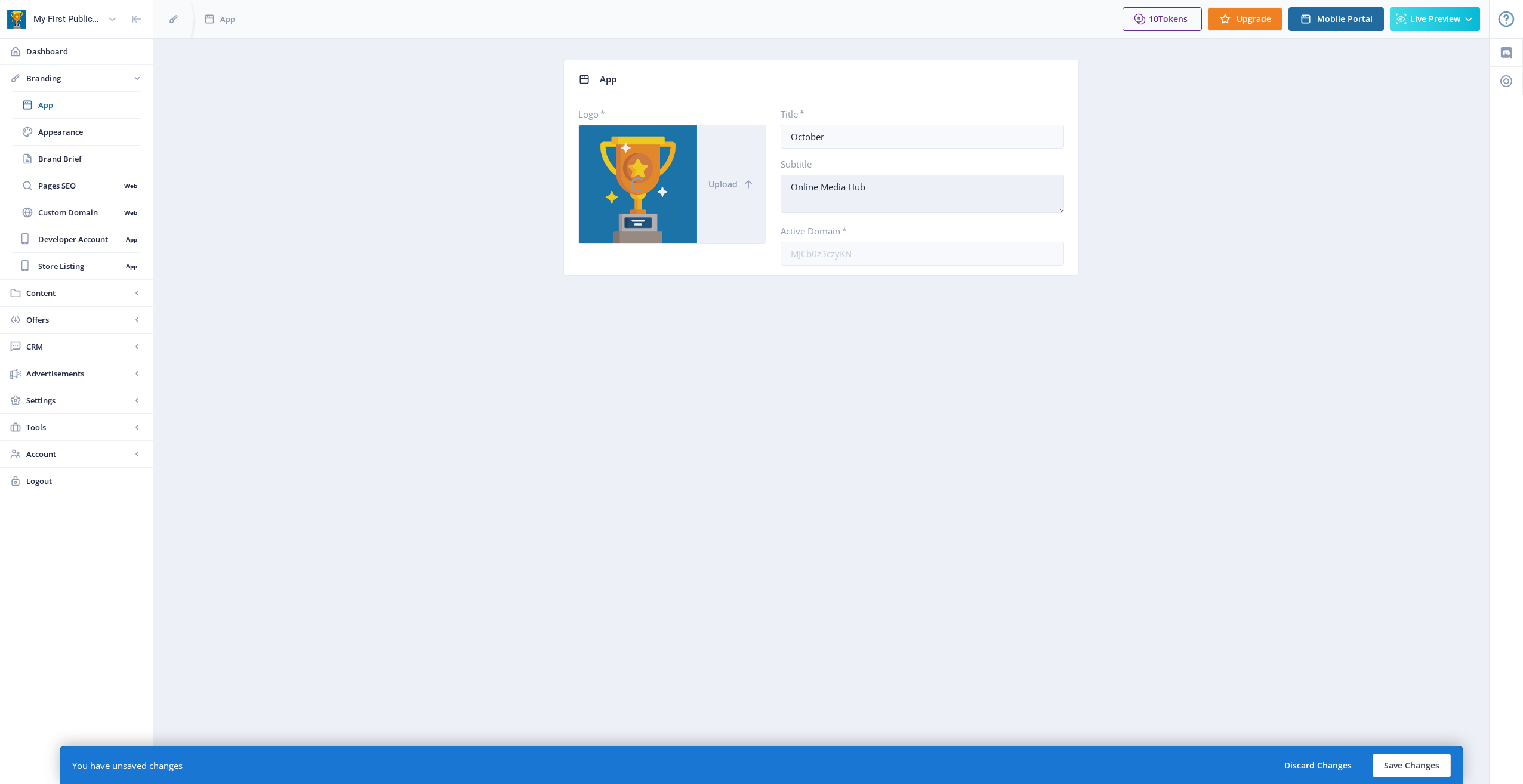
click at [881, 190] on textarea "Online Media Hub" at bounding box center [922, 194] width 283 height 38
type textarea "F"
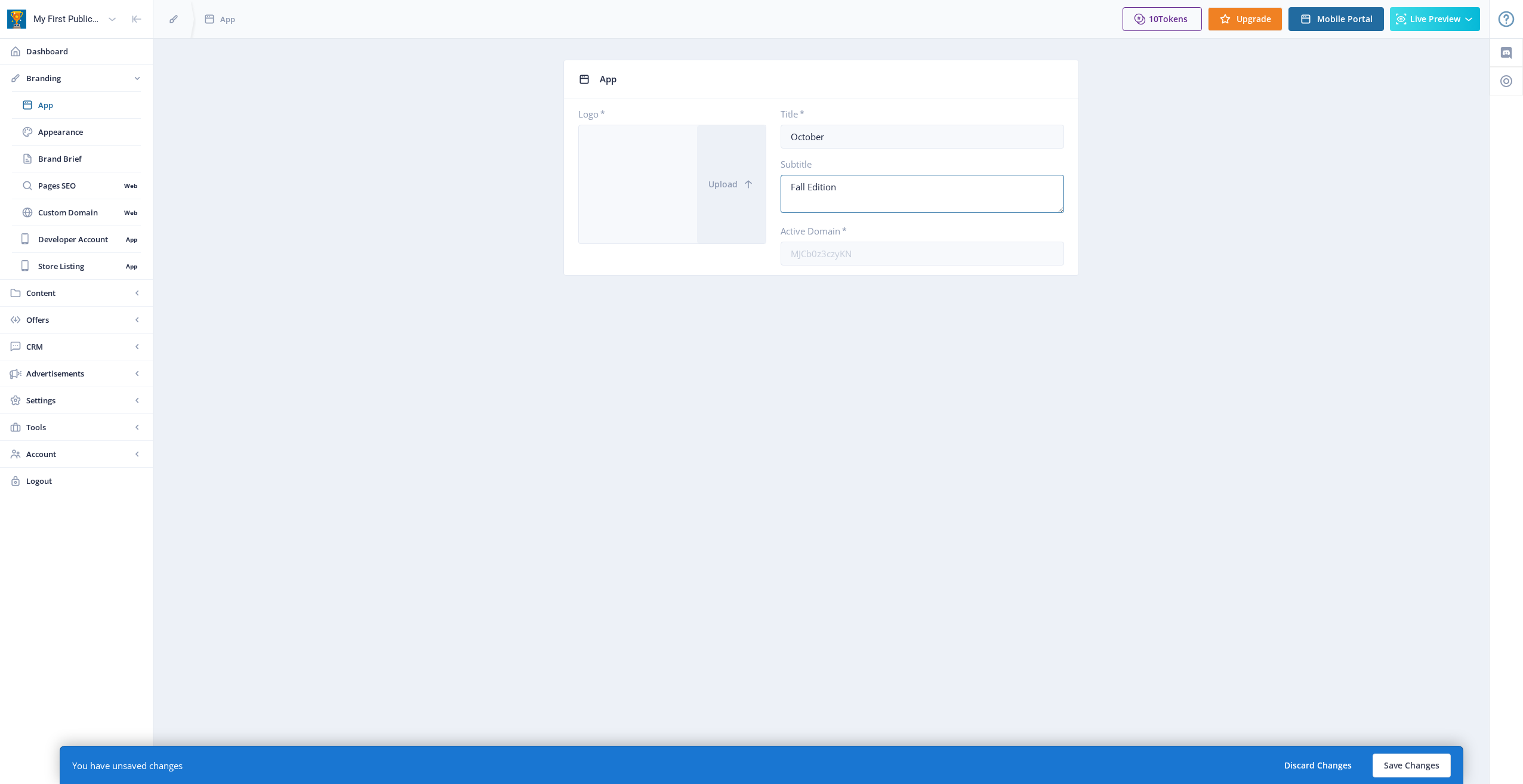
type textarea "Fall Edition"
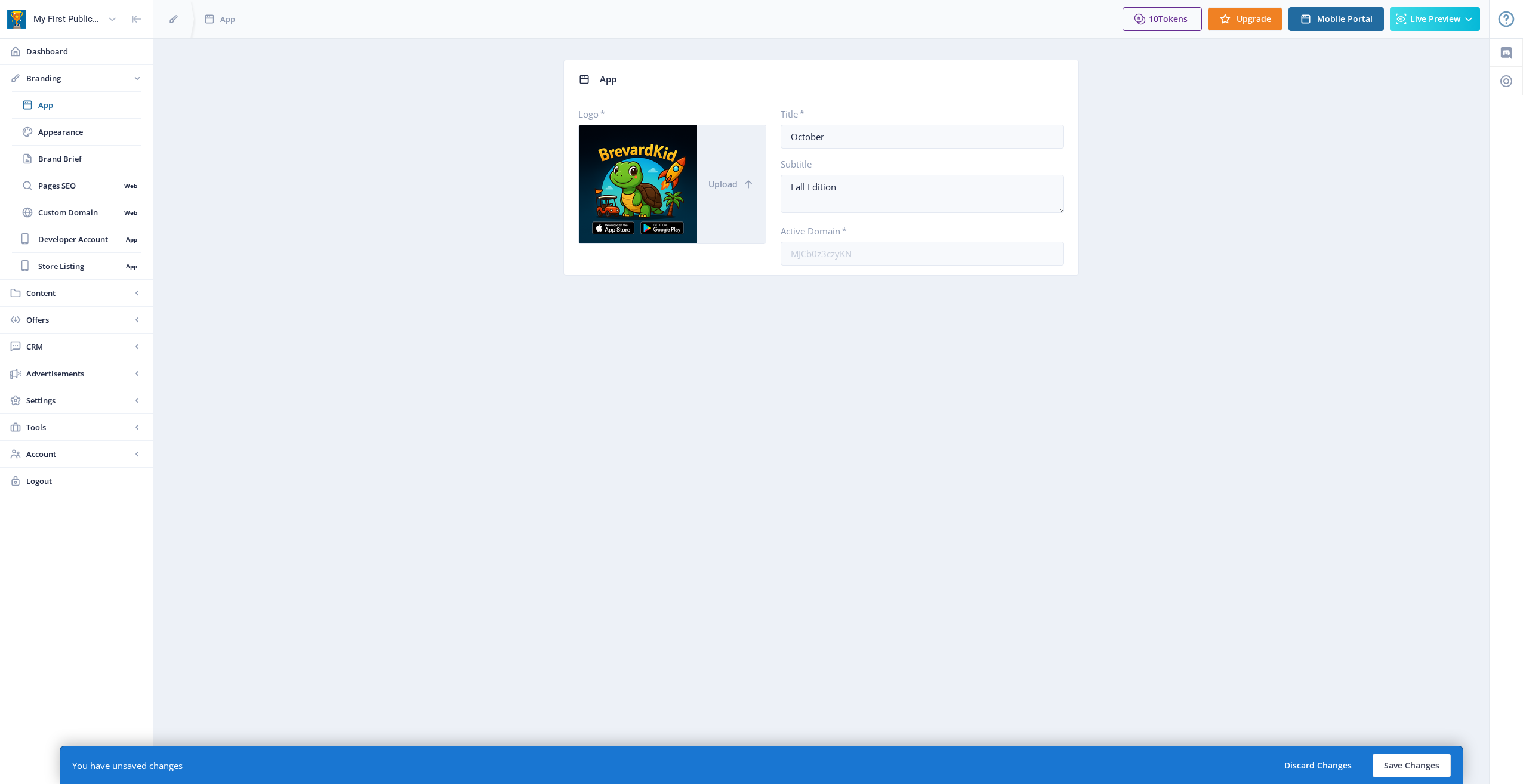
click at [956, 334] on nb-layout-column "App Logo * Upload Title * October Subtitle Fall Edition Active Domain * MJCb0z3…" at bounding box center [821, 411] width 1337 height 746
click at [87, 194] on link "Pages SEO Web" at bounding box center [76, 185] width 129 height 27
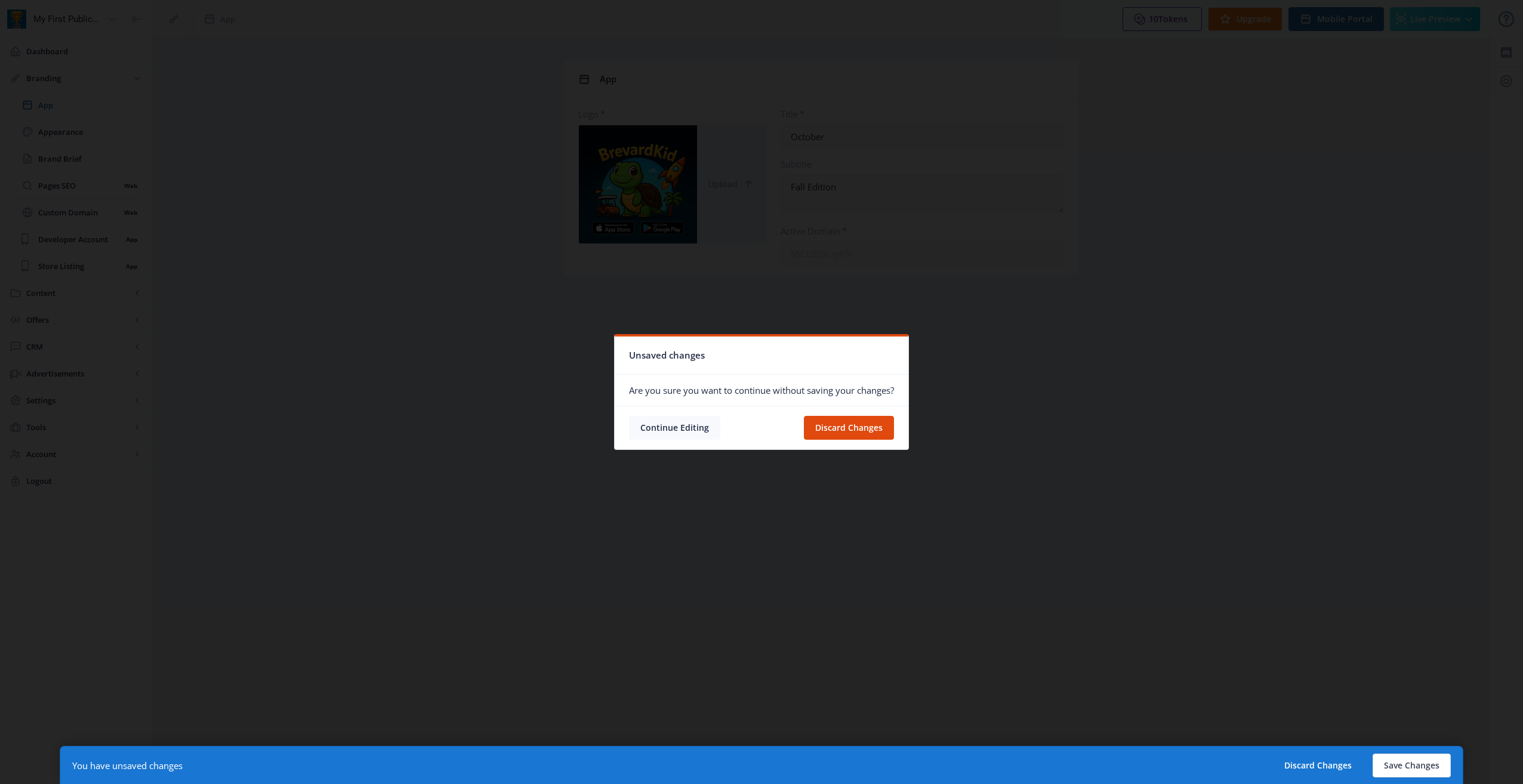
click at [678, 425] on button "Continue Editing" at bounding box center [674, 428] width 92 height 24
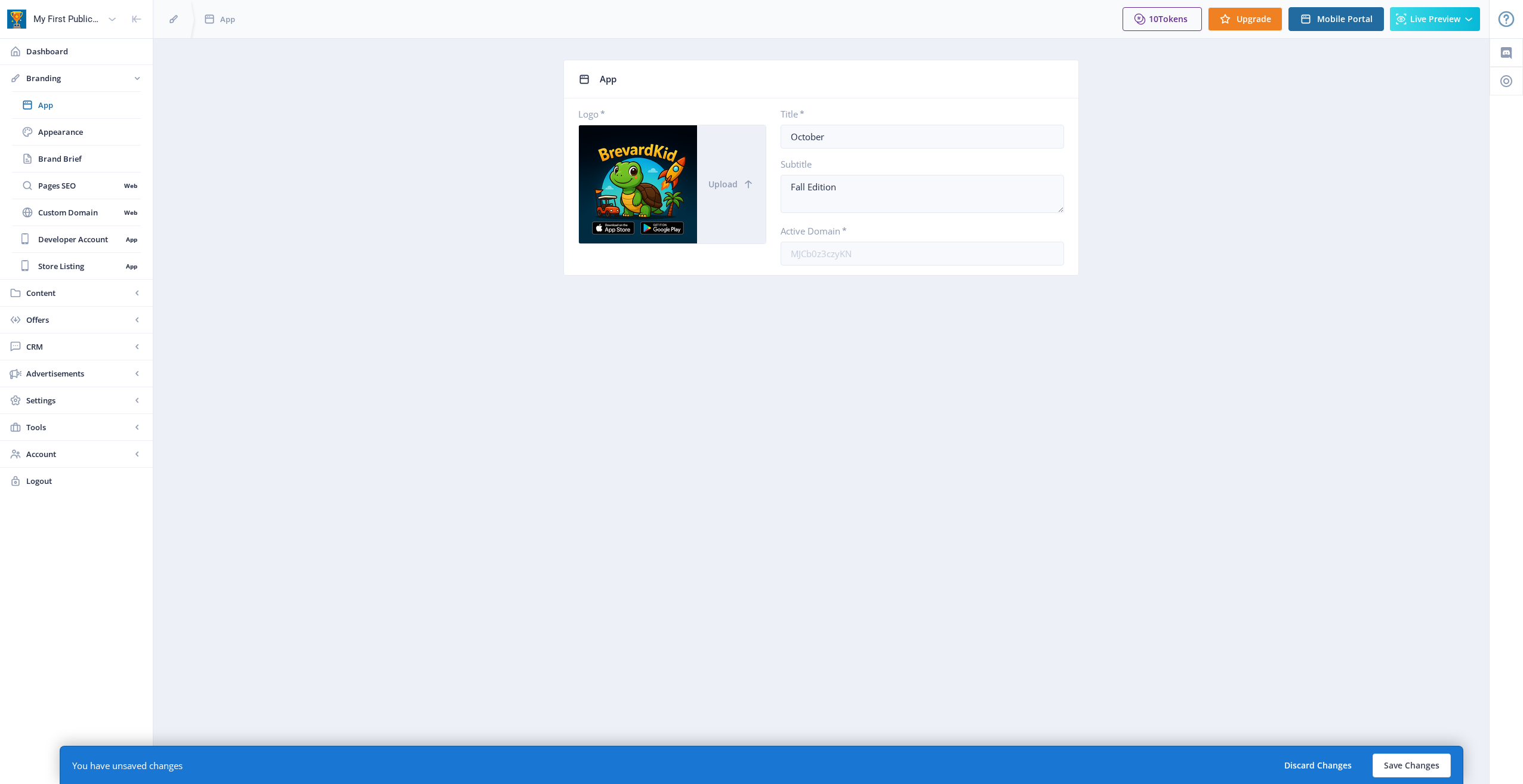
click at [605, 78] on div "App" at bounding box center [831, 79] width 465 height 18
click at [1422, 768] on button "Save Changes" at bounding box center [1411, 765] width 78 height 24
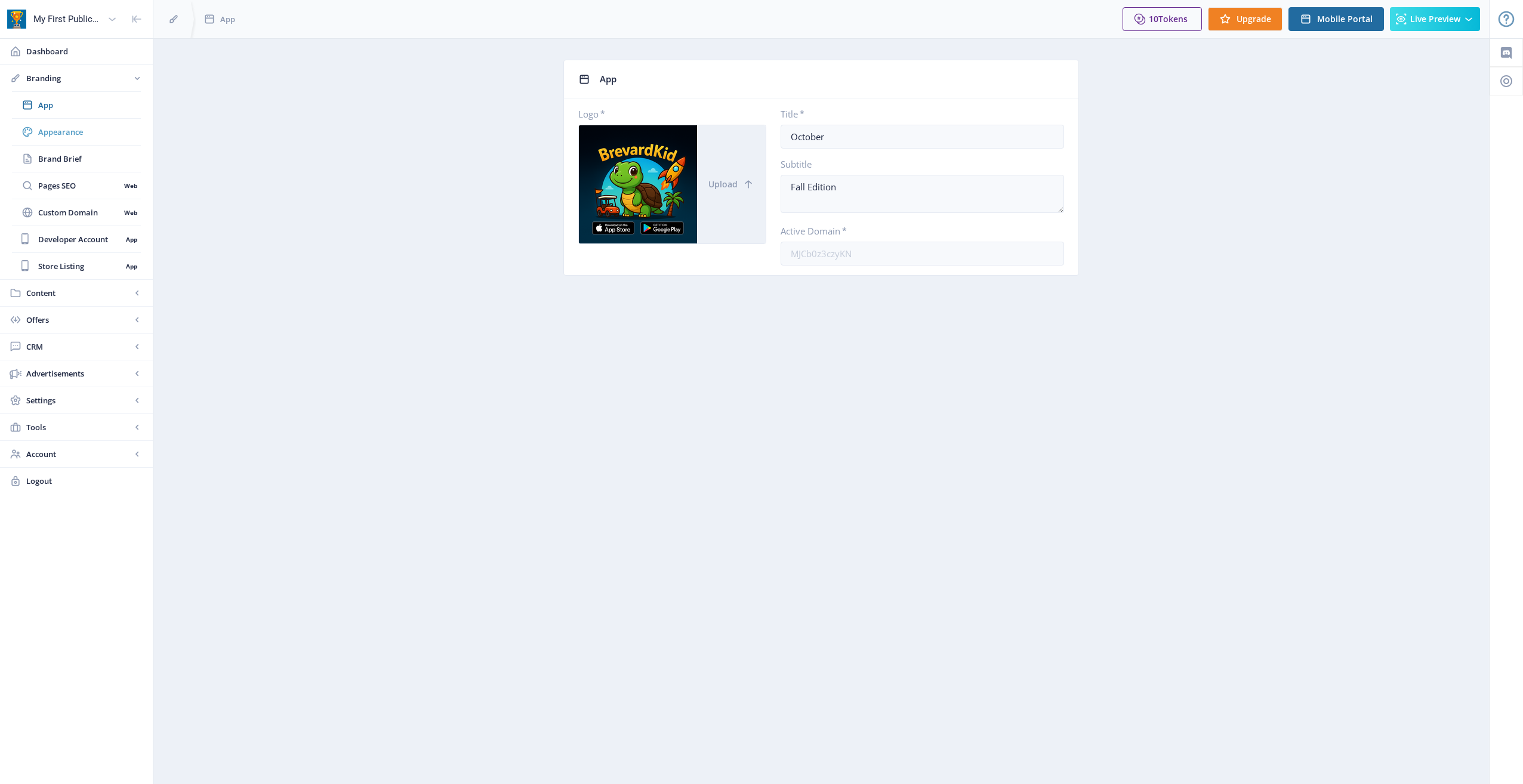
click at [88, 142] on link "Appearance" at bounding box center [76, 132] width 129 height 27
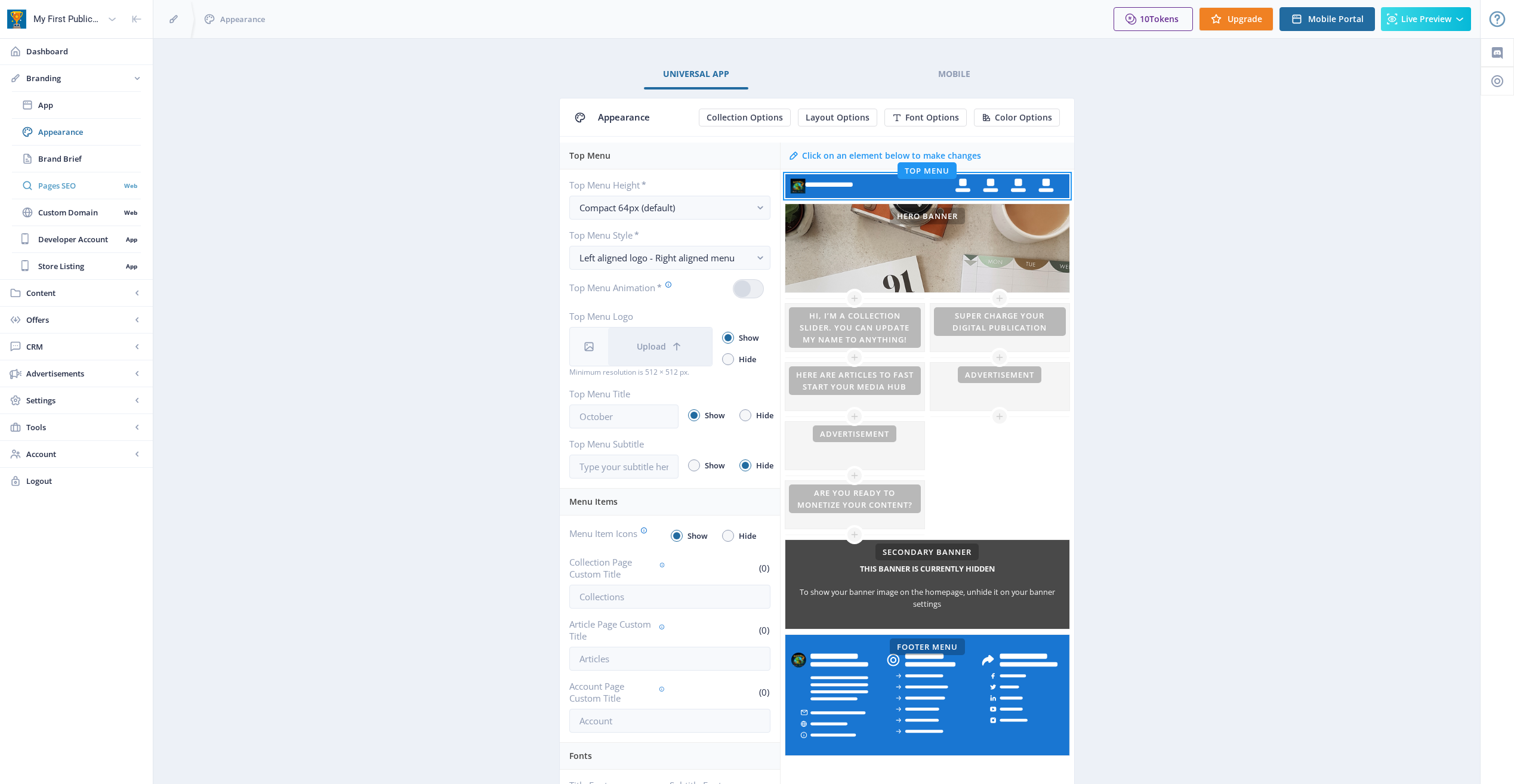
click at [86, 187] on span "Pages SEO" at bounding box center [79, 185] width 82 height 12
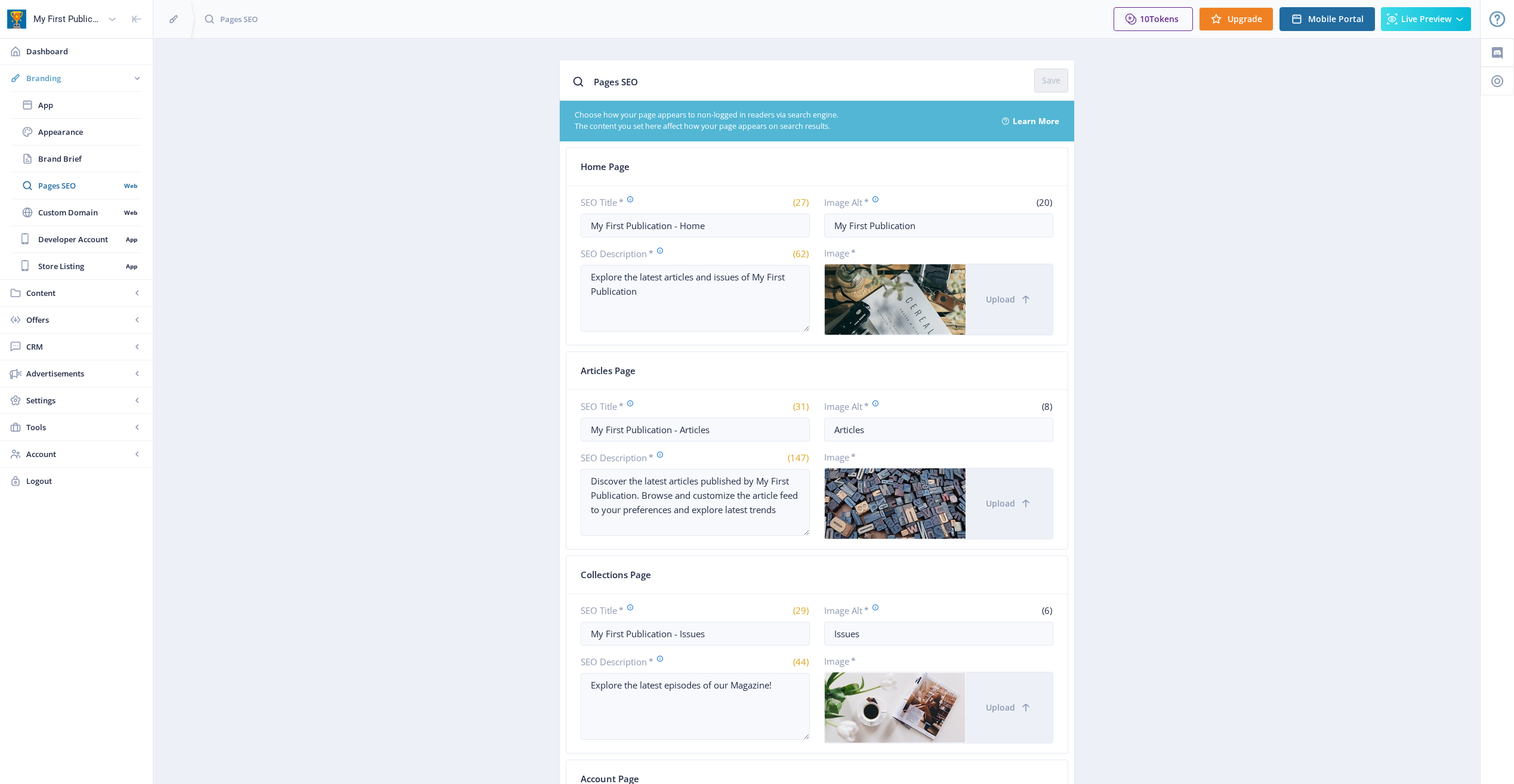
click at [136, 73] on rect at bounding box center [137, 78] width 12 height 12
click at [136, 114] on link "Content" at bounding box center [76, 104] width 153 height 27
click at [121, 136] on span "Articles" at bounding box center [90, 131] width 103 height 12
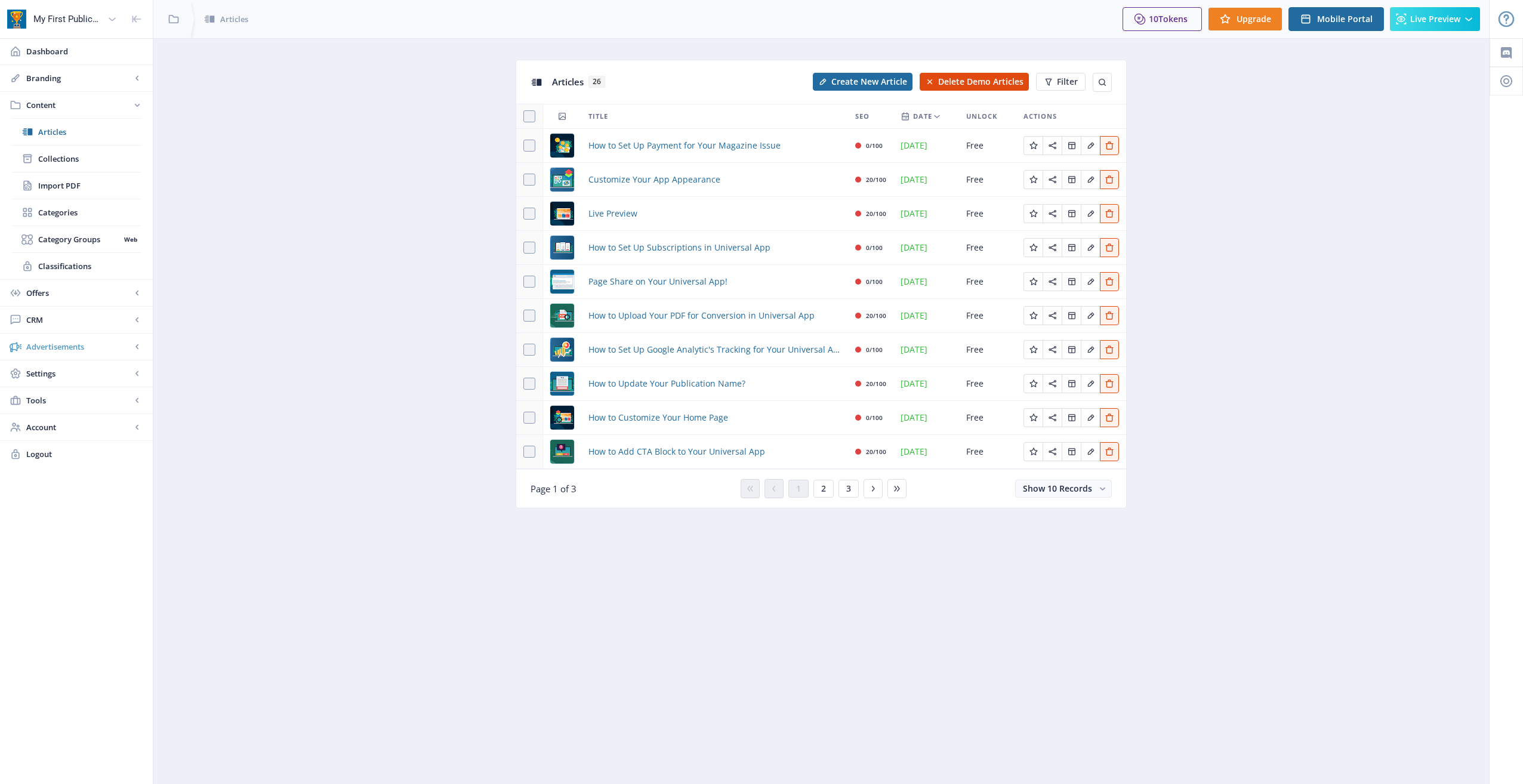
click at [93, 353] on link "Advertisements" at bounding box center [76, 346] width 153 height 27
click at [84, 101] on span "Content" at bounding box center [79, 104] width 105 height 12
click at [82, 139] on link "Articles" at bounding box center [76, 132] width 129 height 27
click at [849, 82] on span "Create New Article" at bounding box center [869, 82] width 76 height 9
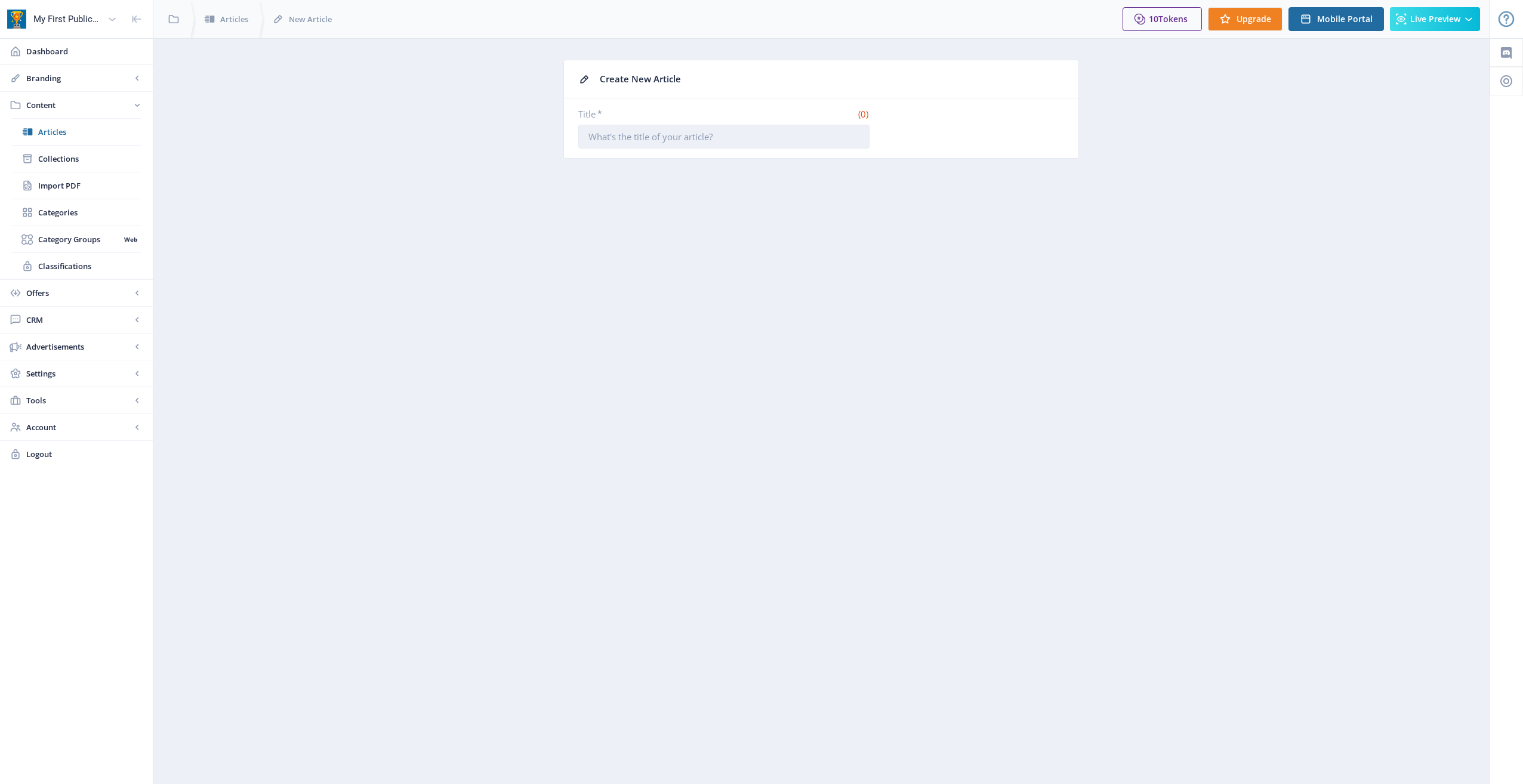
click at [678, 136] on input "Title *" at bounding box center [724, 136] width 291 height 24
click at [233, 30] on div "Articles" at bounding box center [223, 19] width 69 height 38
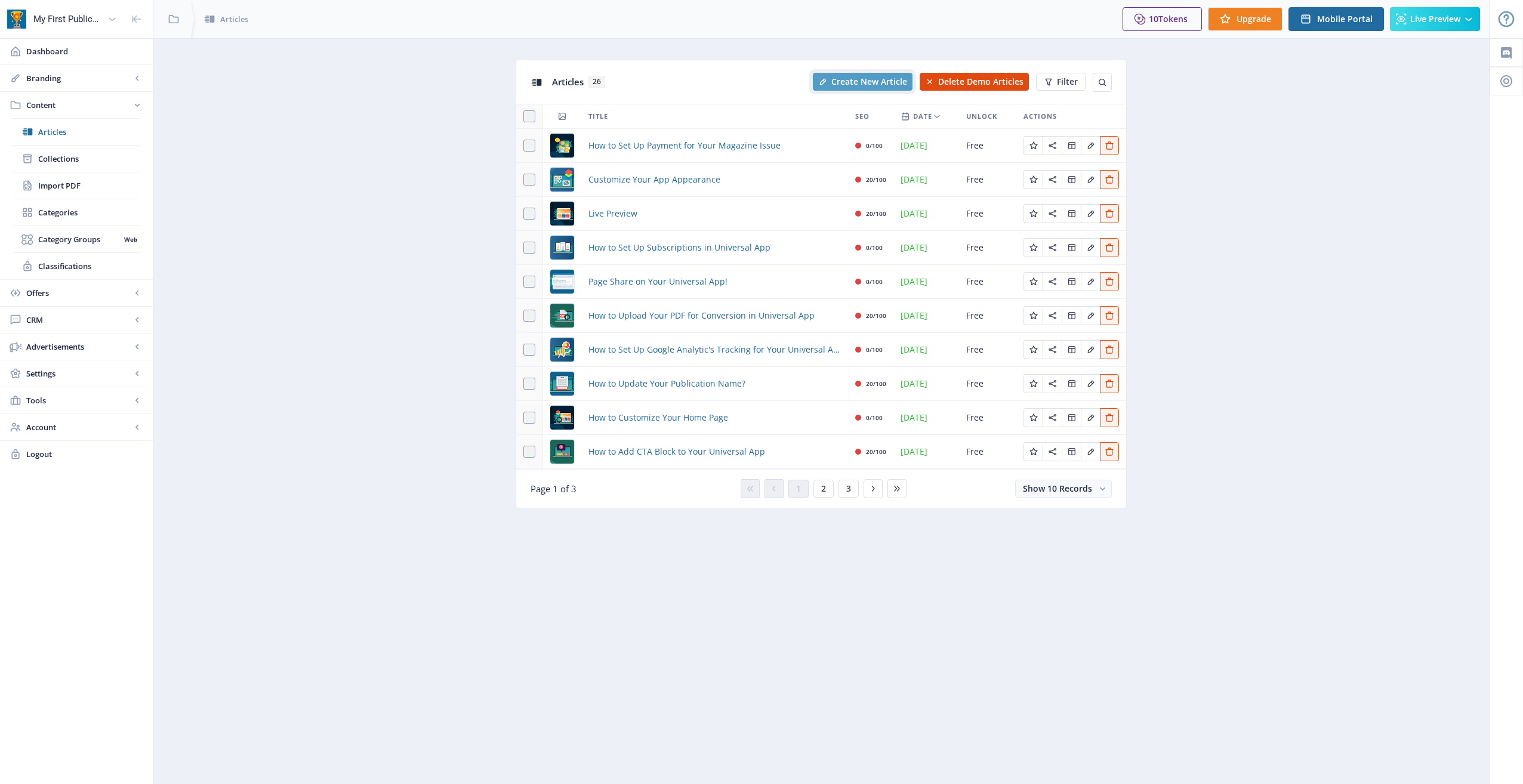
click at [837, 82] on span "Create New Article" at bounding box center [869, 82] width 76 height 9
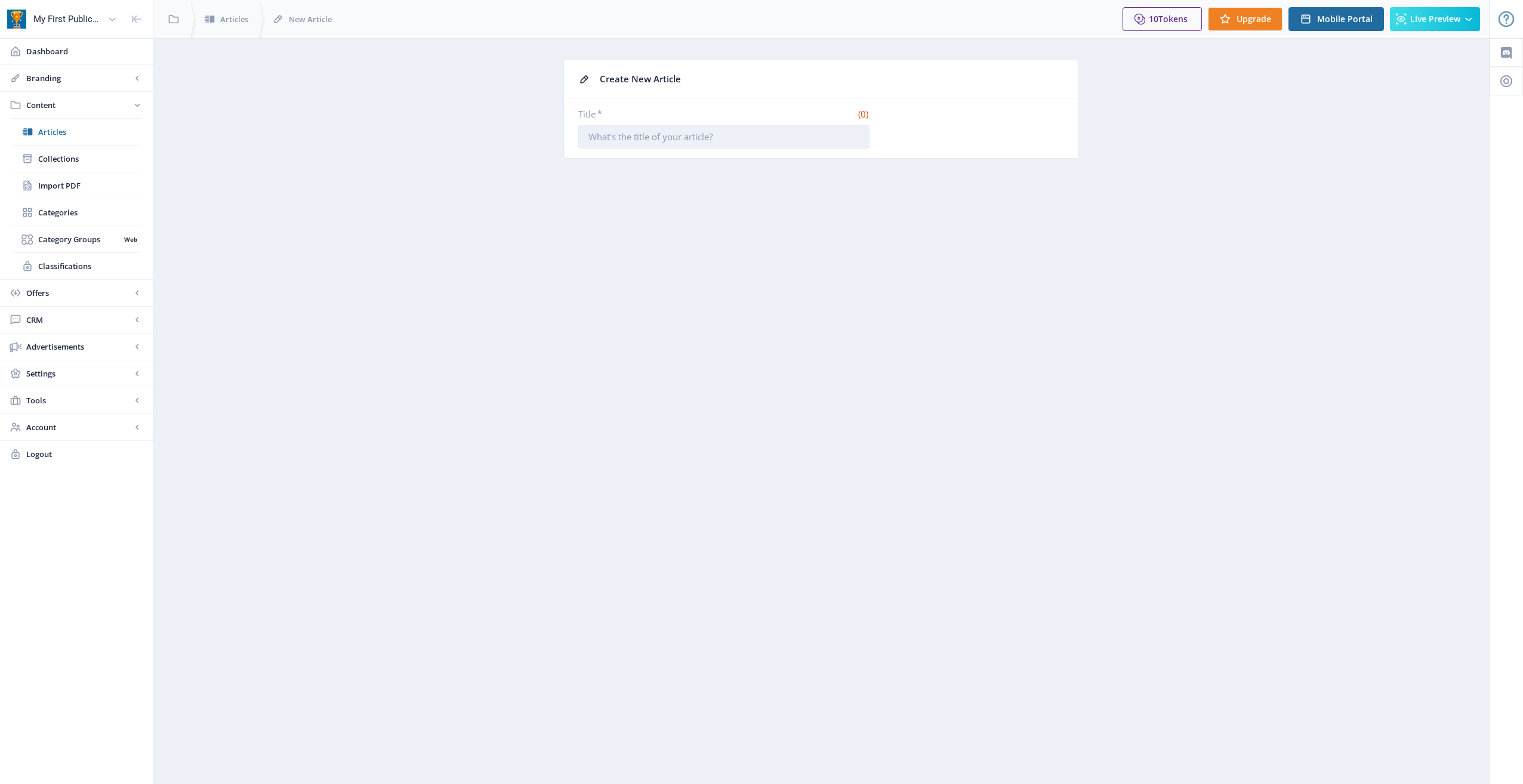
click at [670, 137] on input "Title *" at bounding box center [724, 136] width 291 height 24
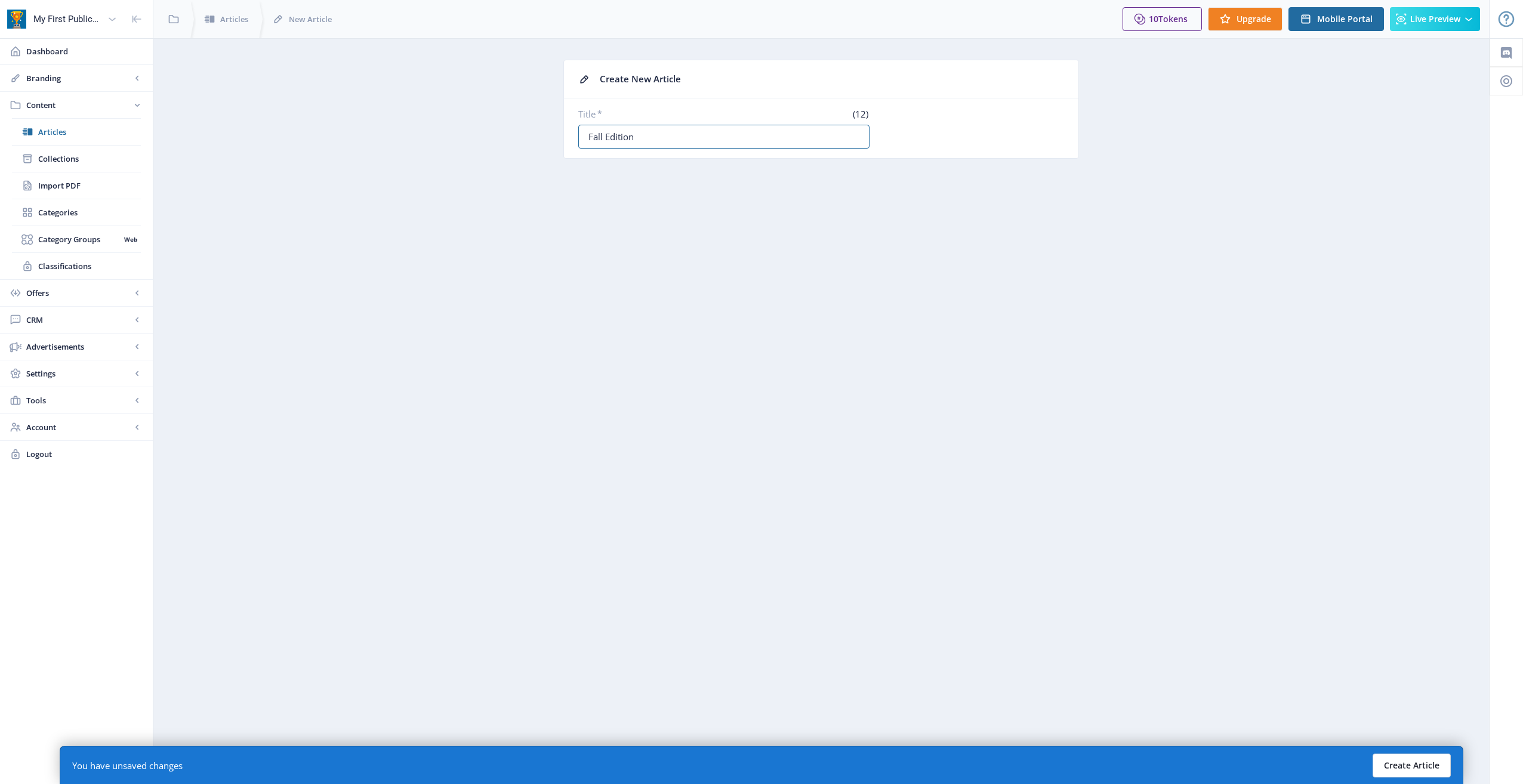
type input "Fall Edition"
click at [1431, 759] on button "Create Article" at bounding box center [1411, 765] width 78 height 24
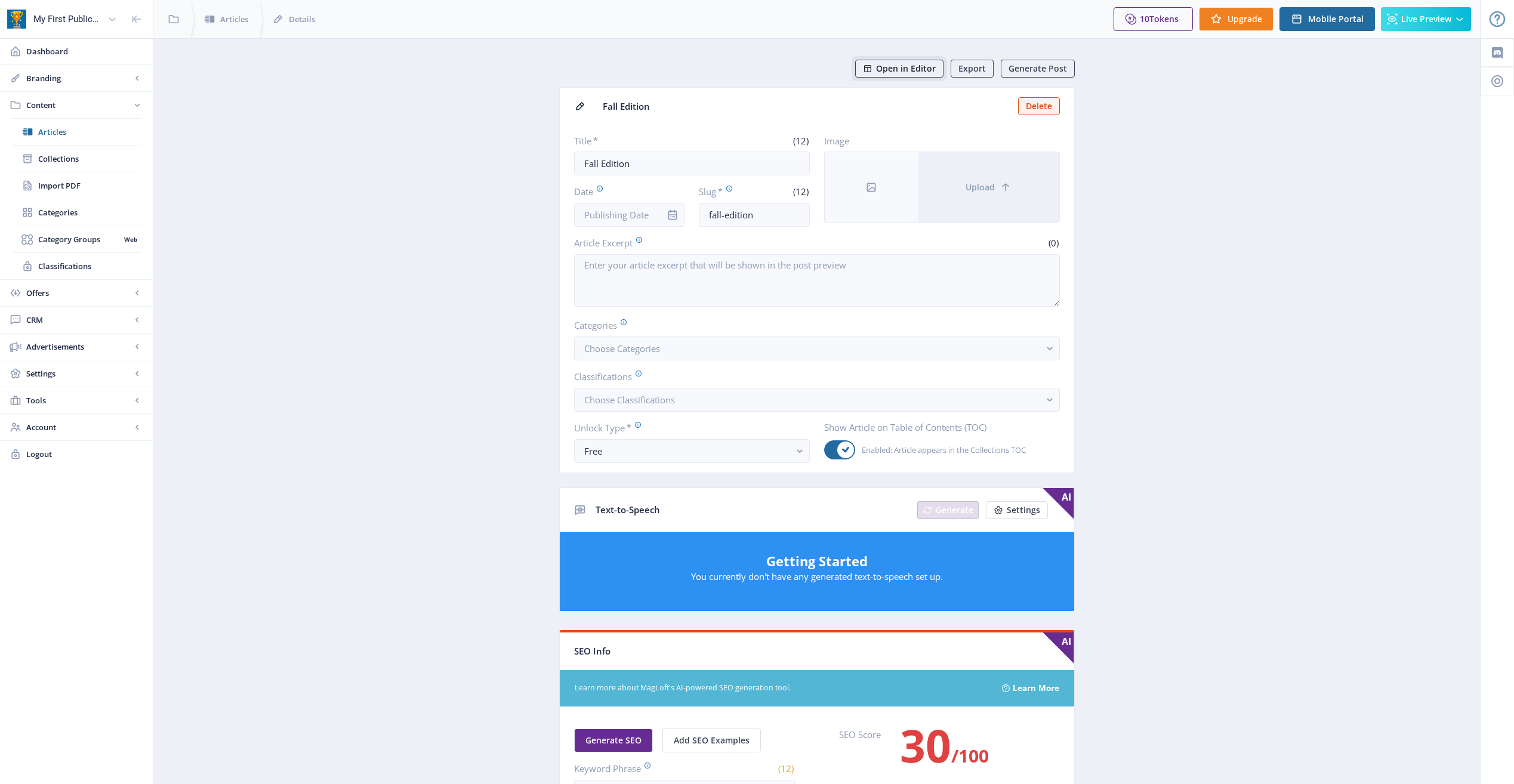
click at [905, 64] on span "Open in Editor" at bounding box center [905, 69] width 60 height 9
